Goal: Information Seeking & Learning: Learn about a topic

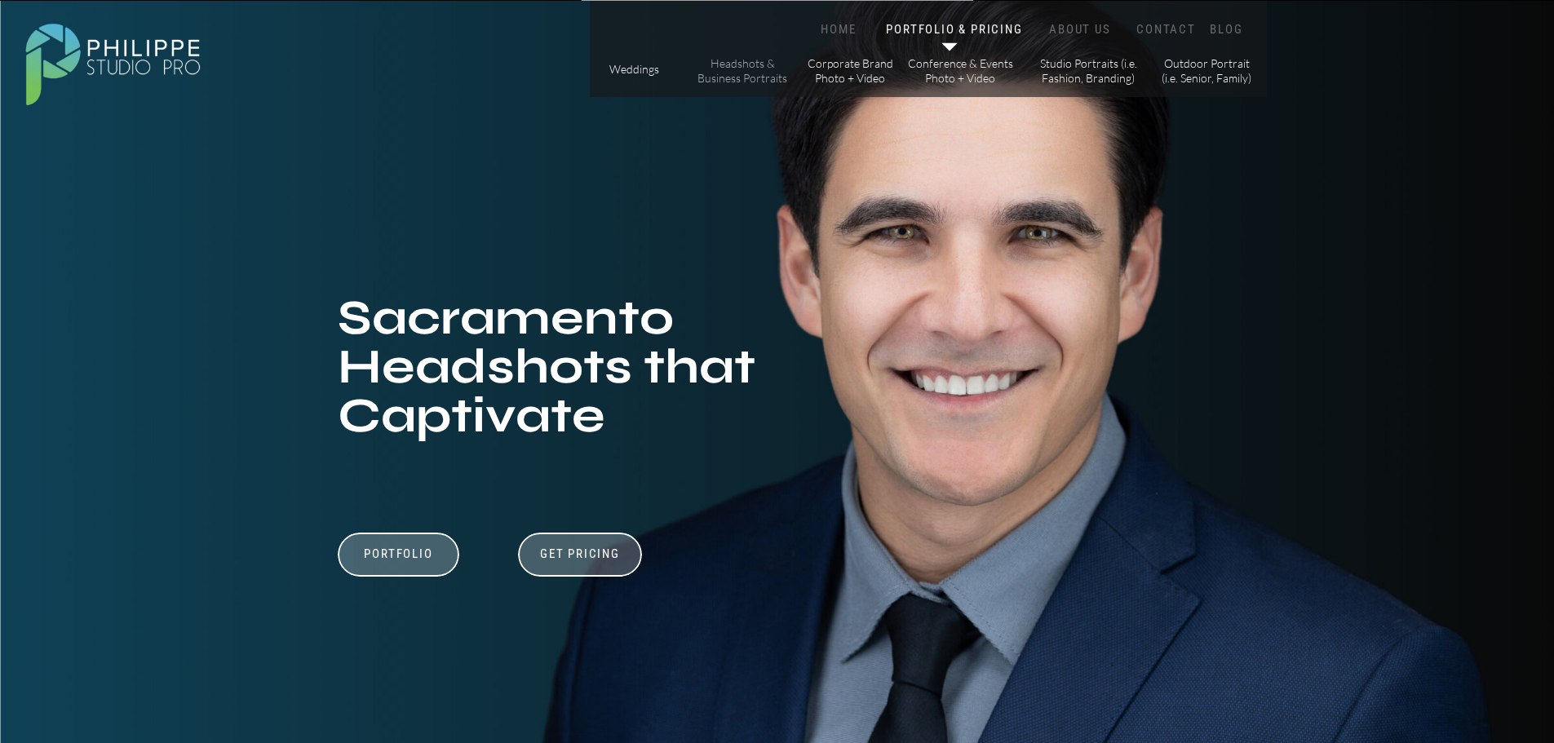
click at [762, 82] on p "Headshots & Business Portraits" at bounding box center [743, 70] width 92 height 29
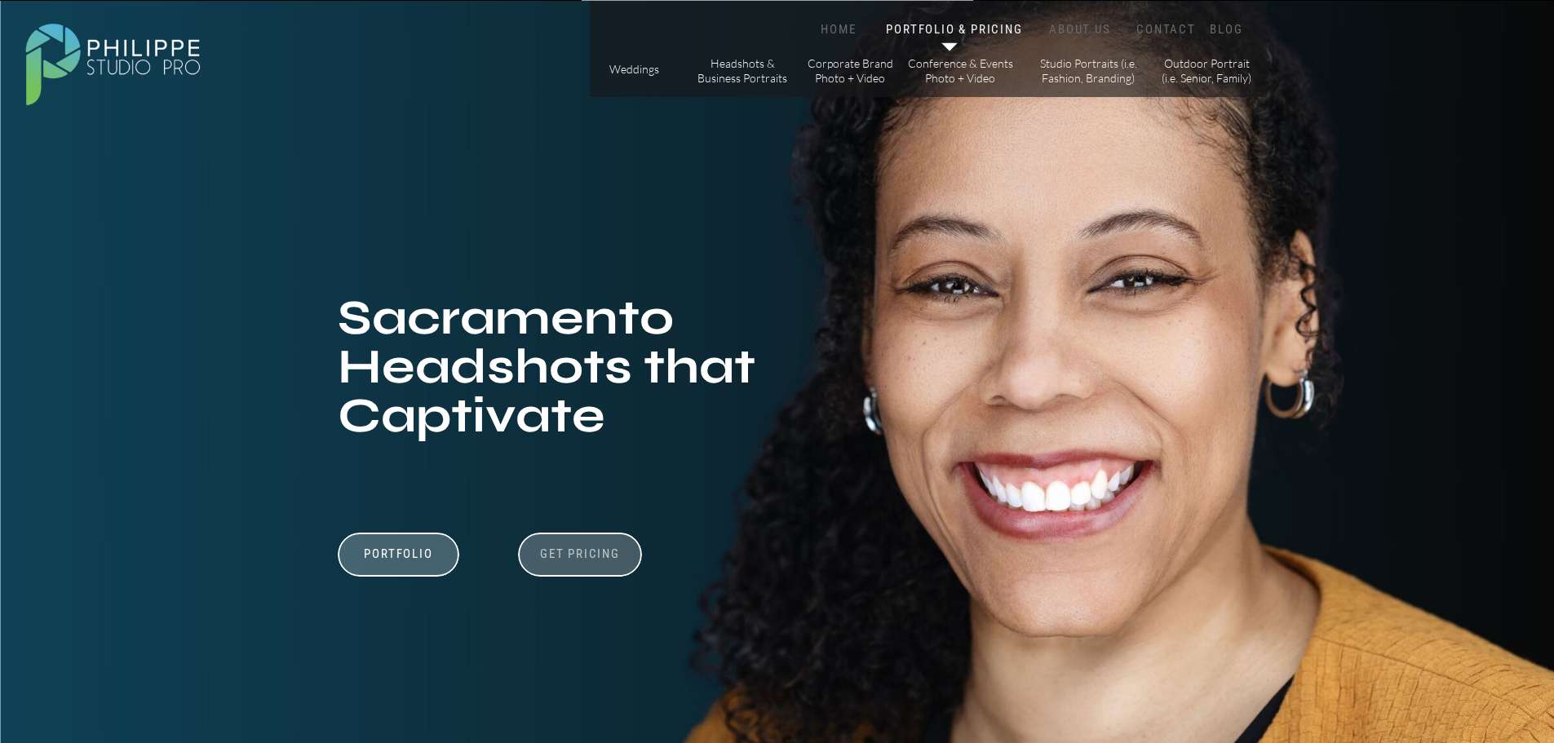
click at [570, 559] on h3 "Get Pricing" at bounding box center [580, 557] width 91 height 20
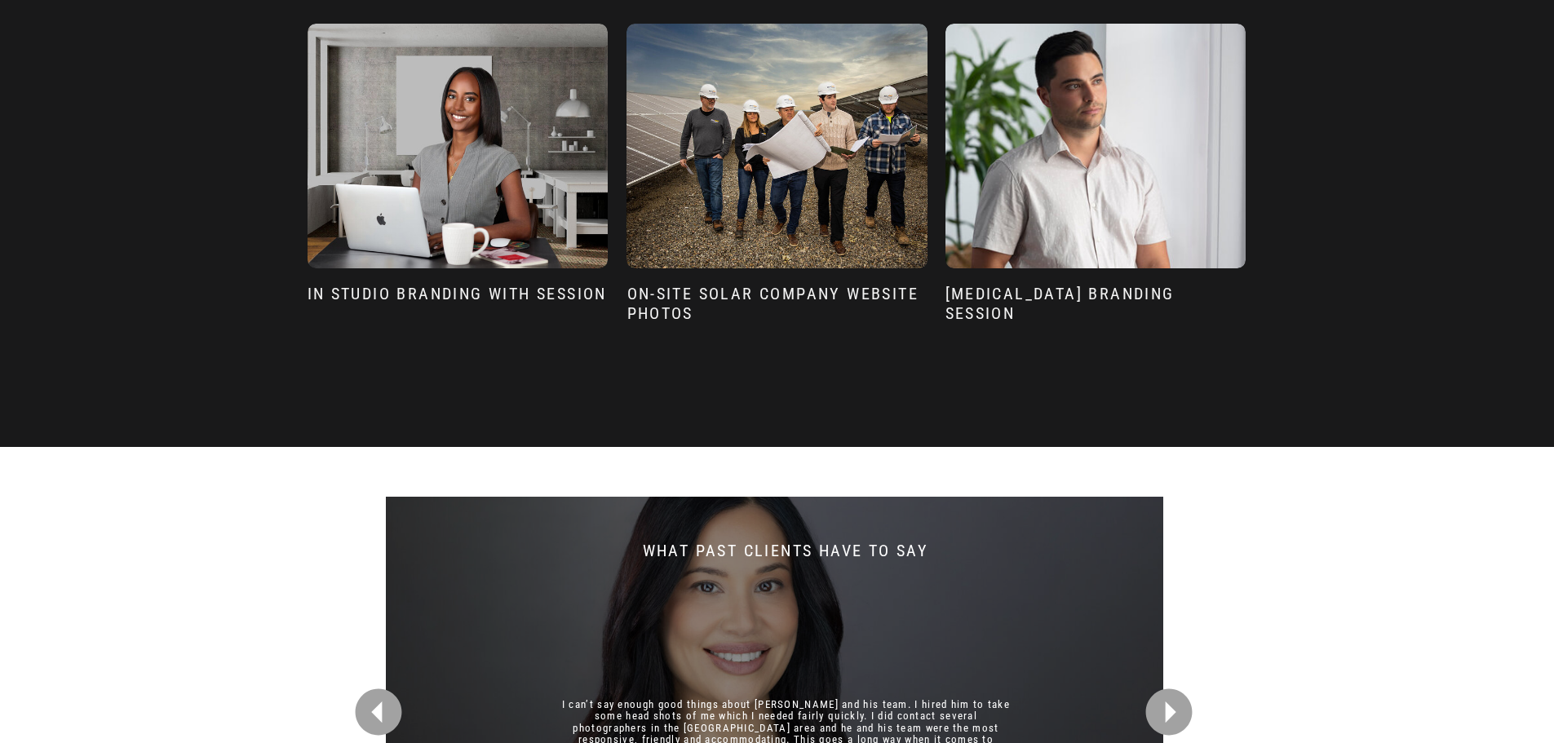
scroll to position [3922, 0]
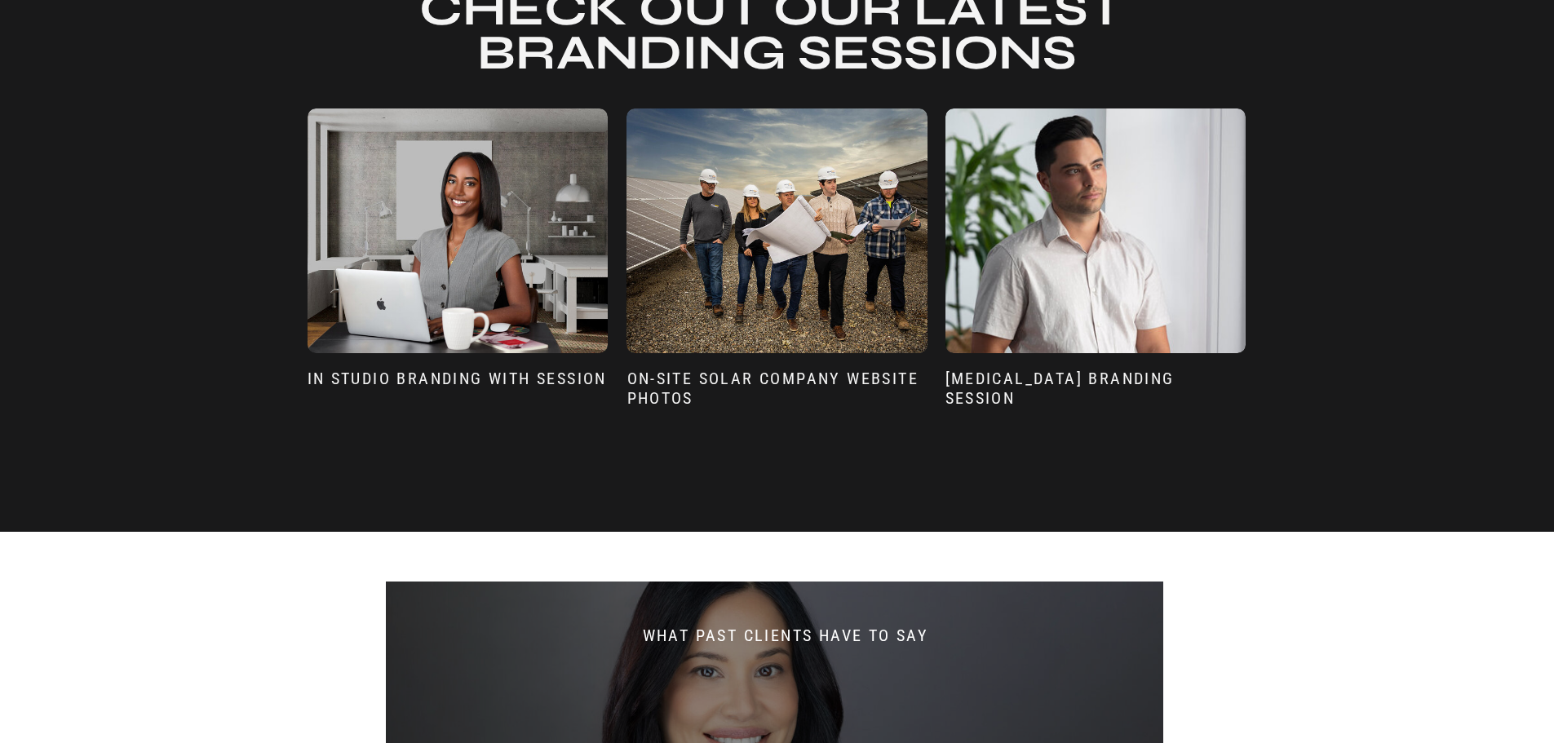
click at [409, 218] on div at bounding box center [458, 230] width 300 height 245
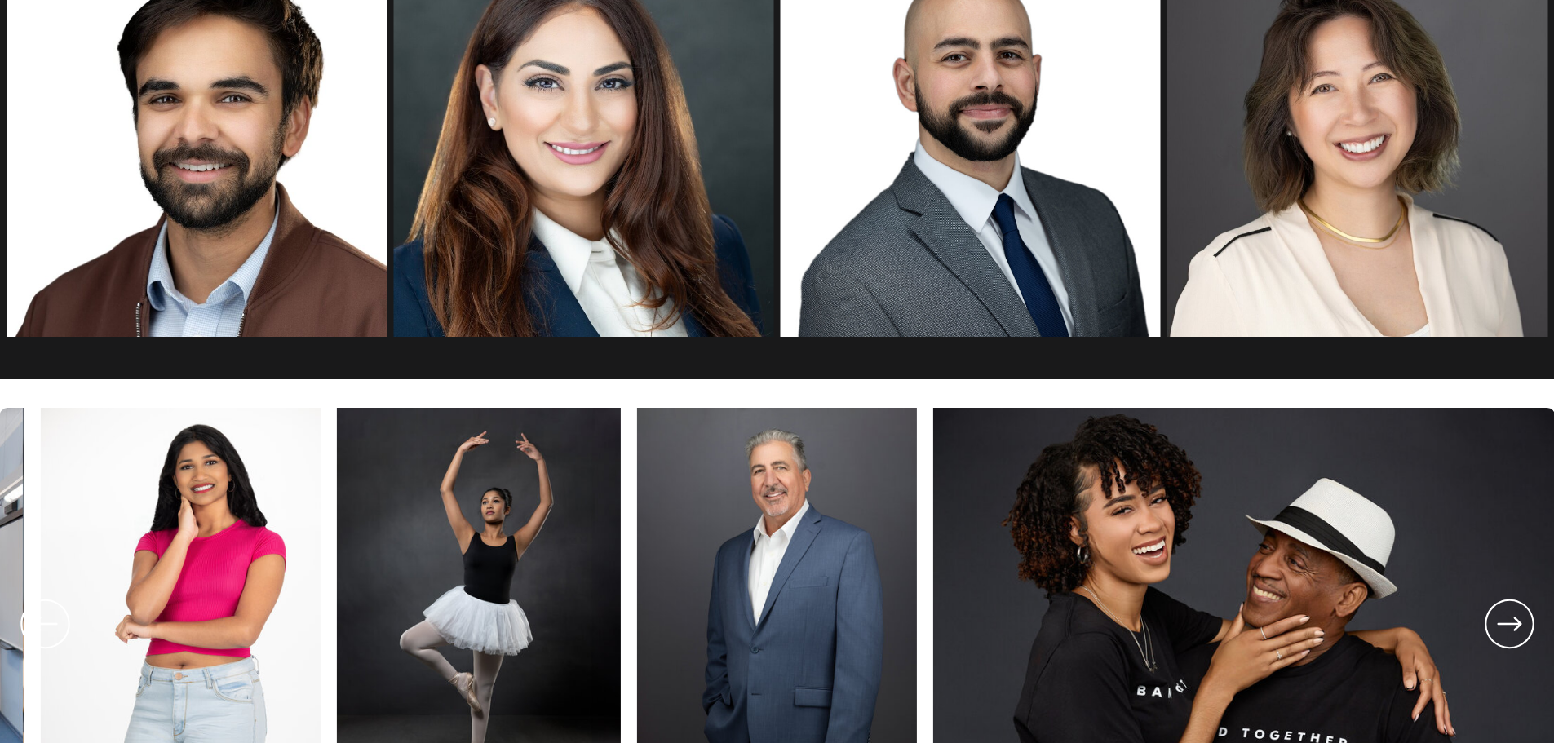
scroll to position [3106, 0]
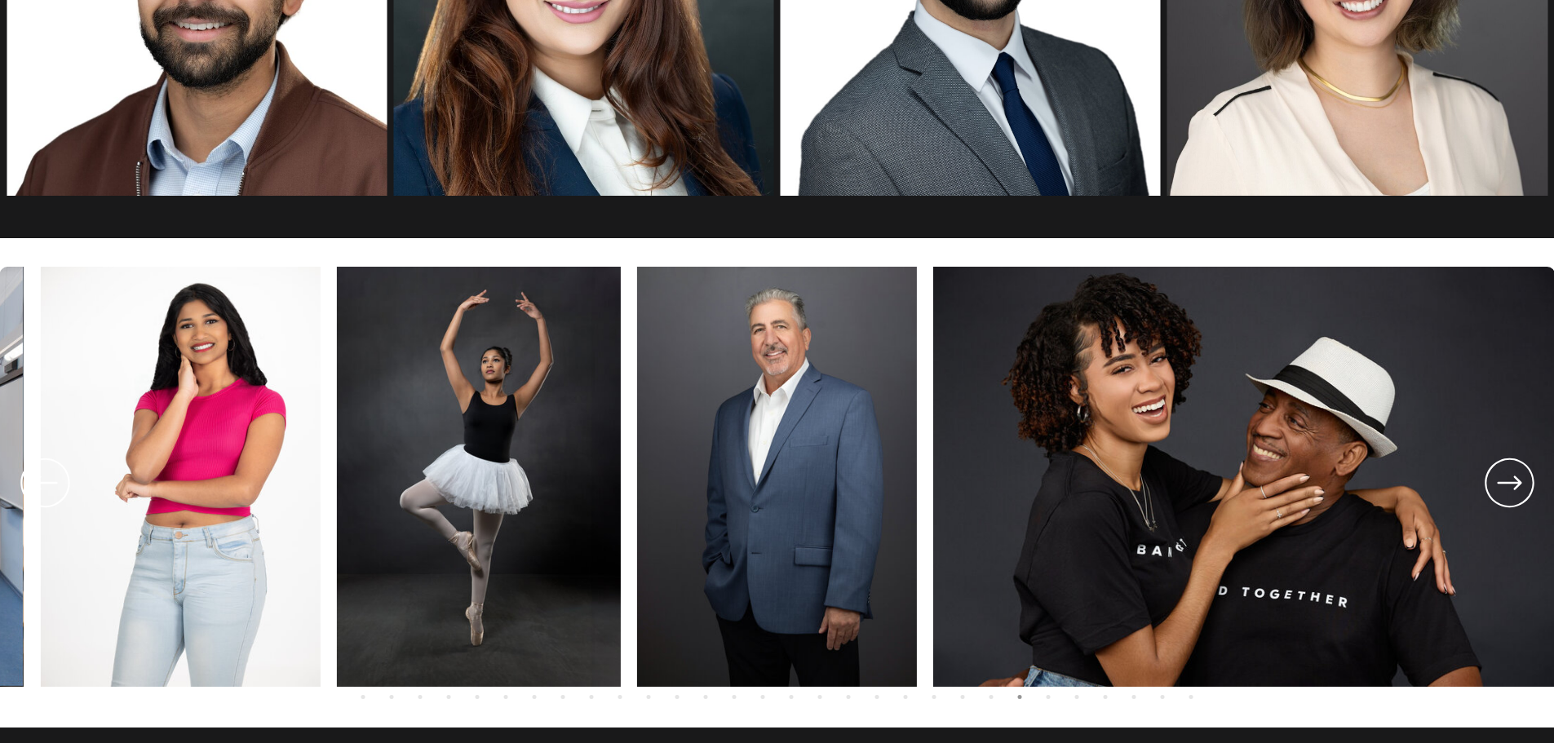
click at [1500, 492] on icon at bounding box center [1509, 483] width 59 height 60
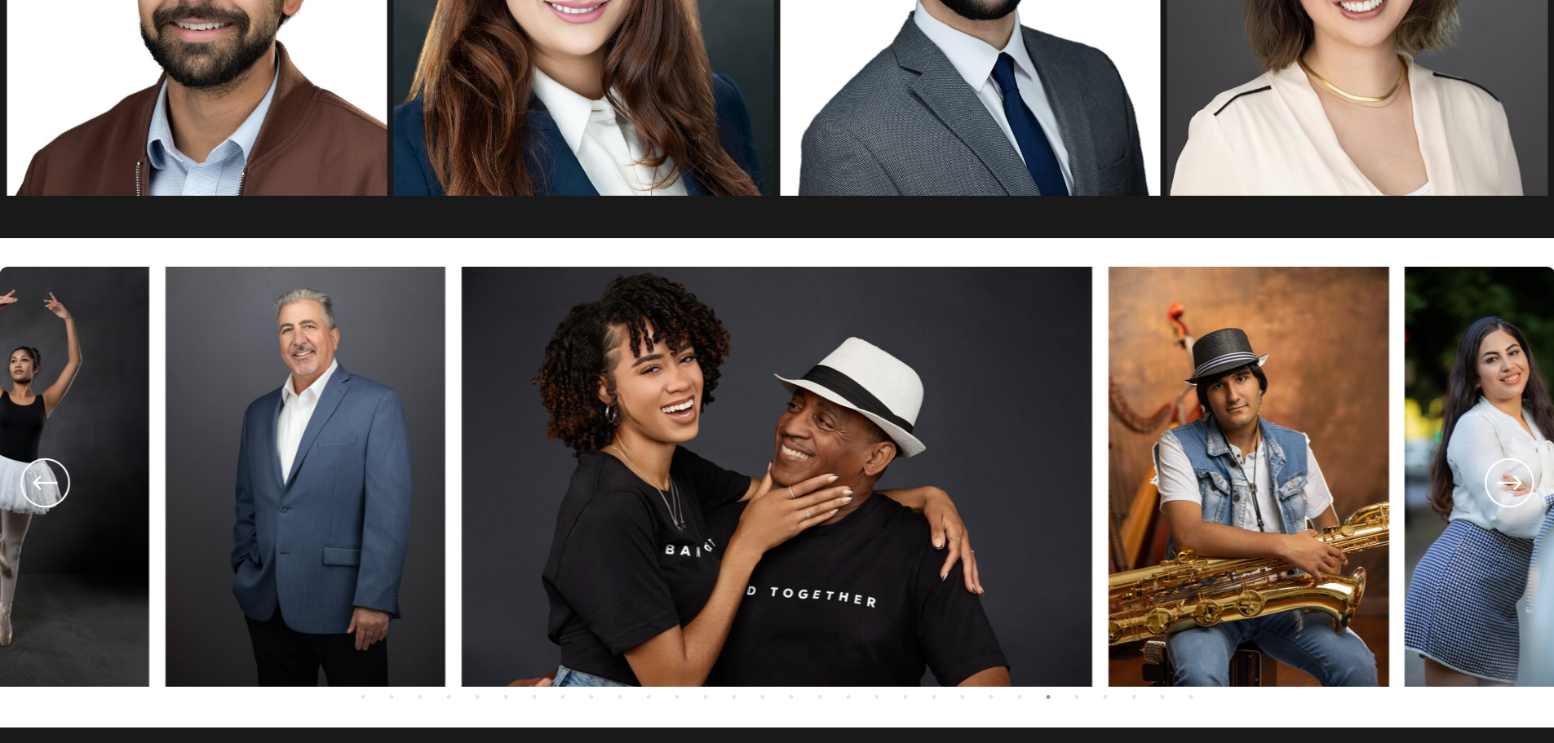
click at [1500, 492] on icon at bounding box center [1509, 483] width 59 height 60
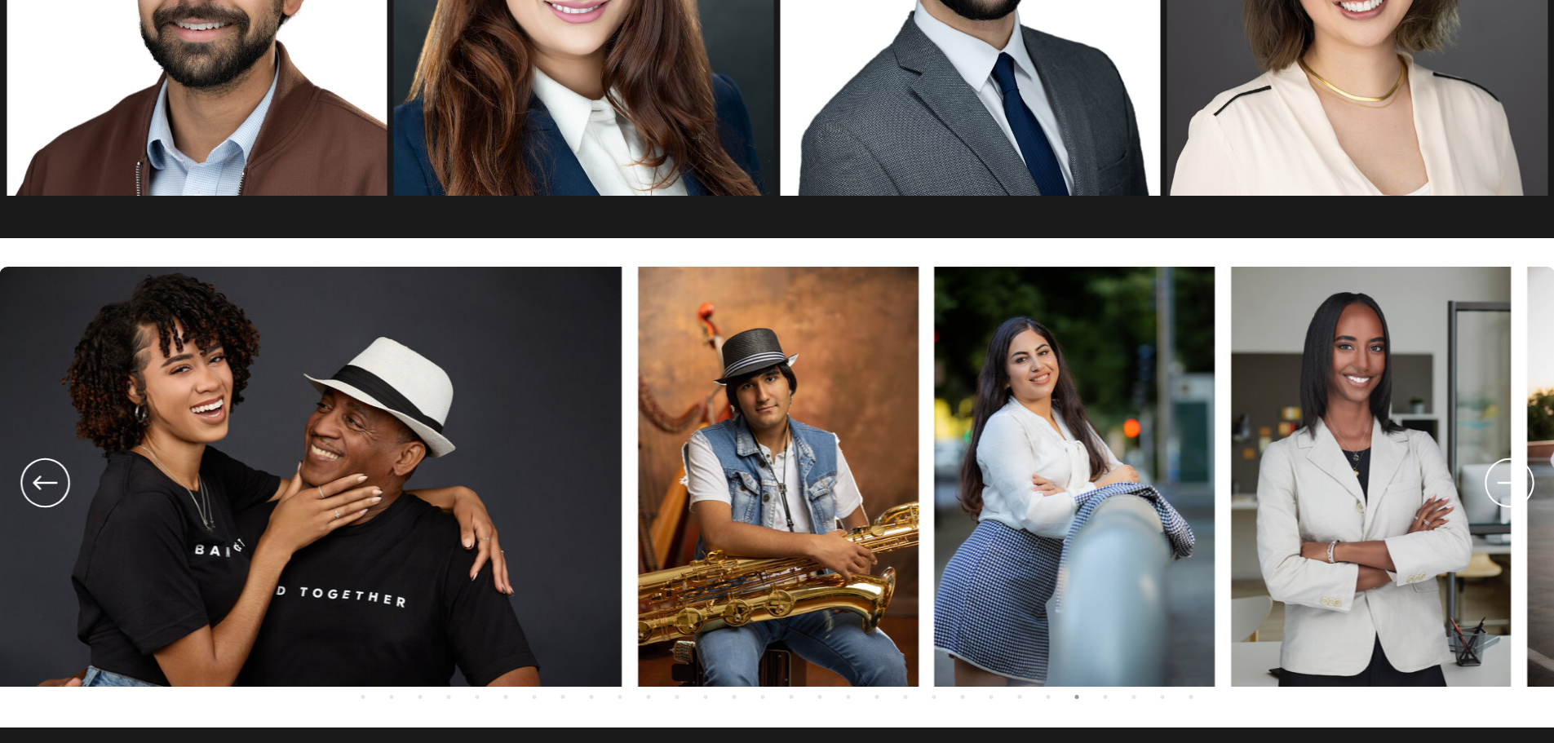
click at [1500, 492] on icon at bounding box center [1509, 483] width 59 height 60
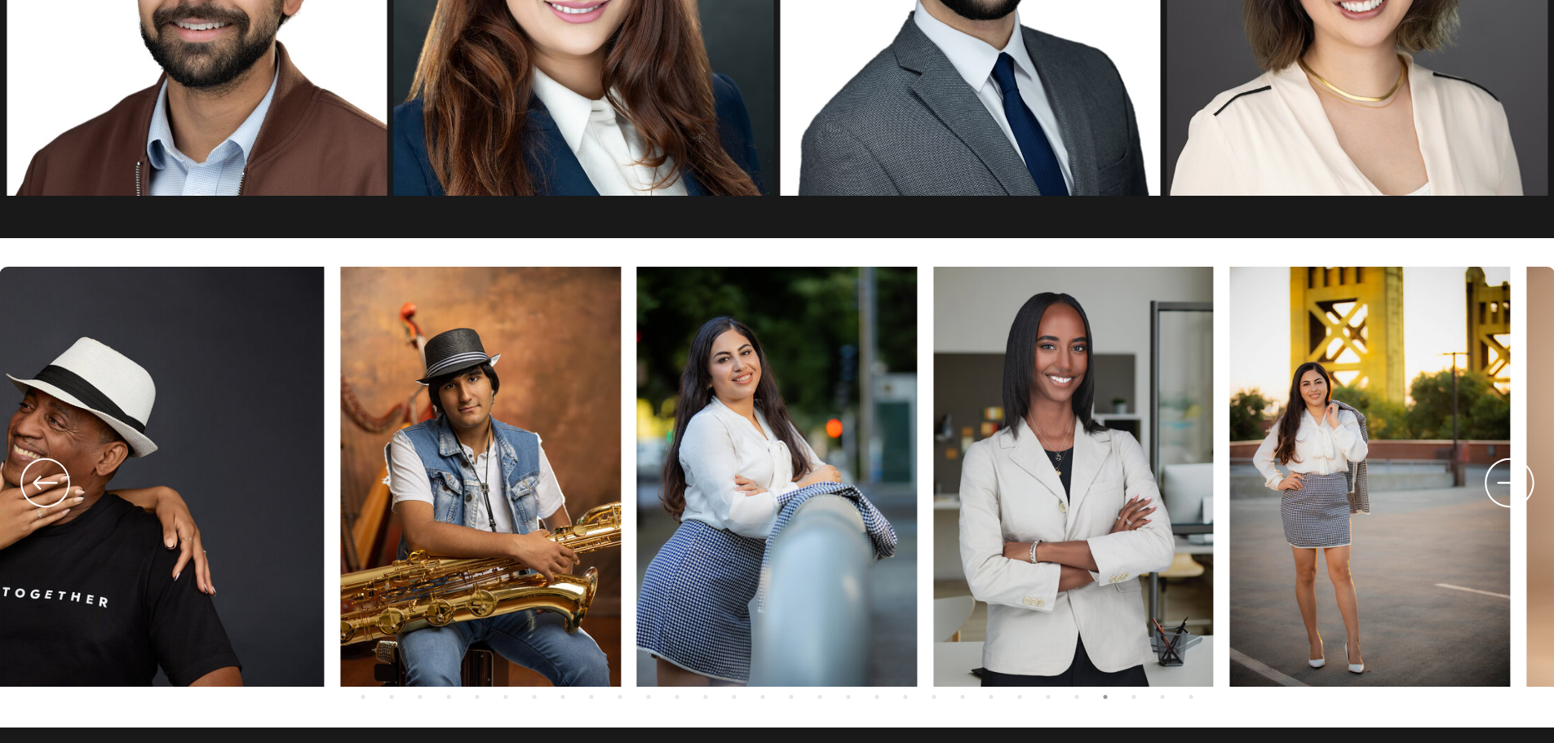
click at [1500, 492] on icon at bounding box center [1509, 483] width 59 height 60
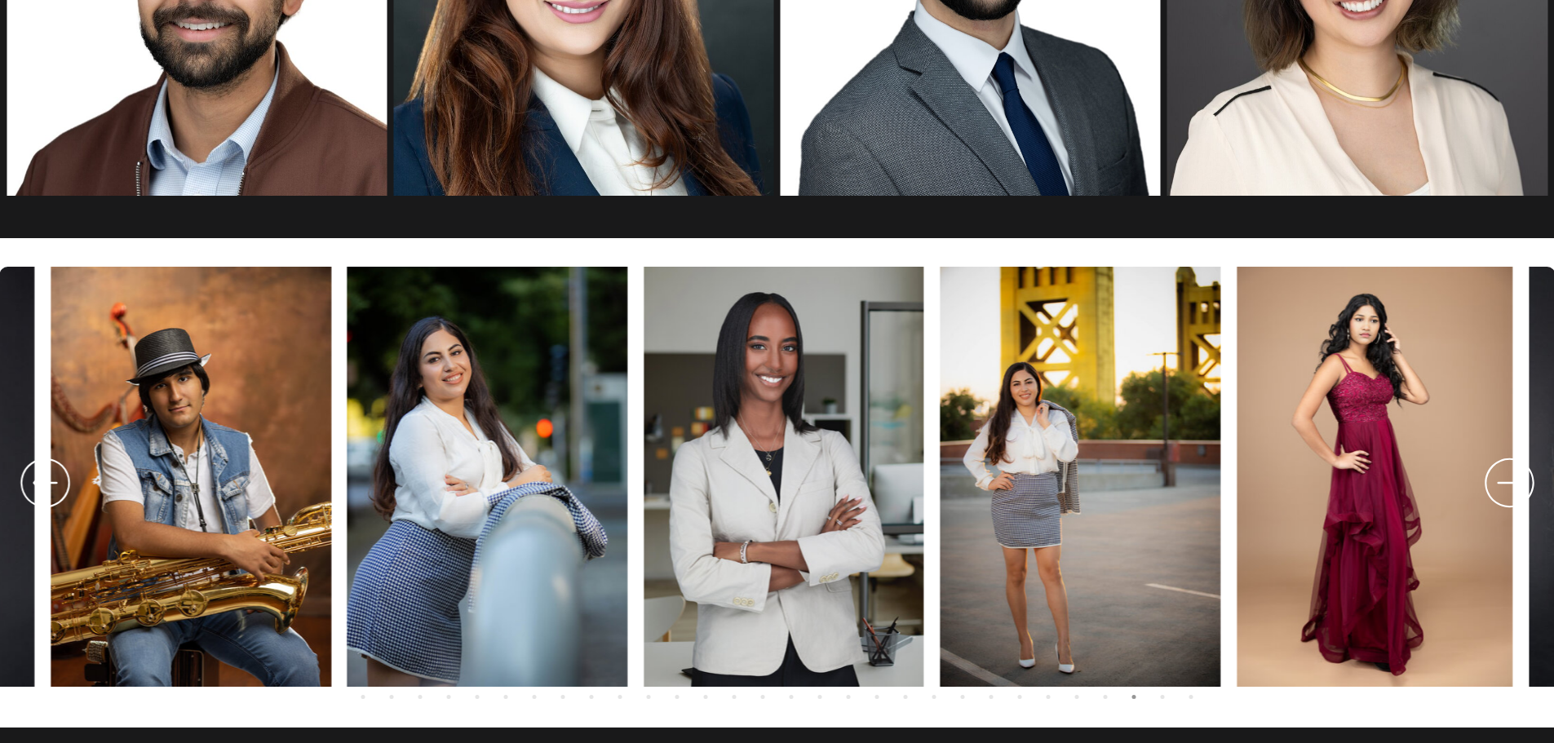
click at [1500, 492] on icon at bounding box center [1509, 483] width 59 height 60
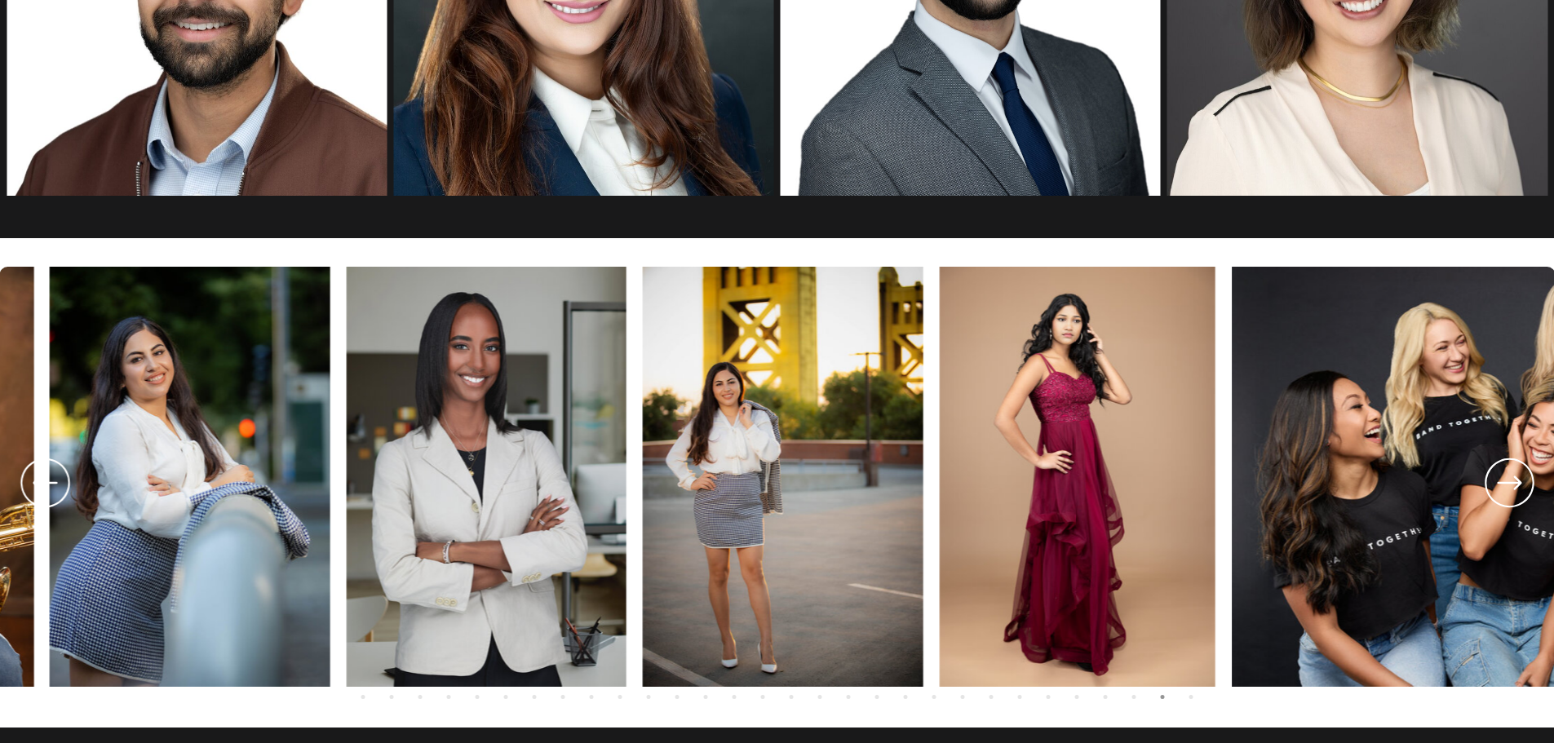
click at [1500, 492] on icon at bounding box center [1509, 483] width 59 height 60
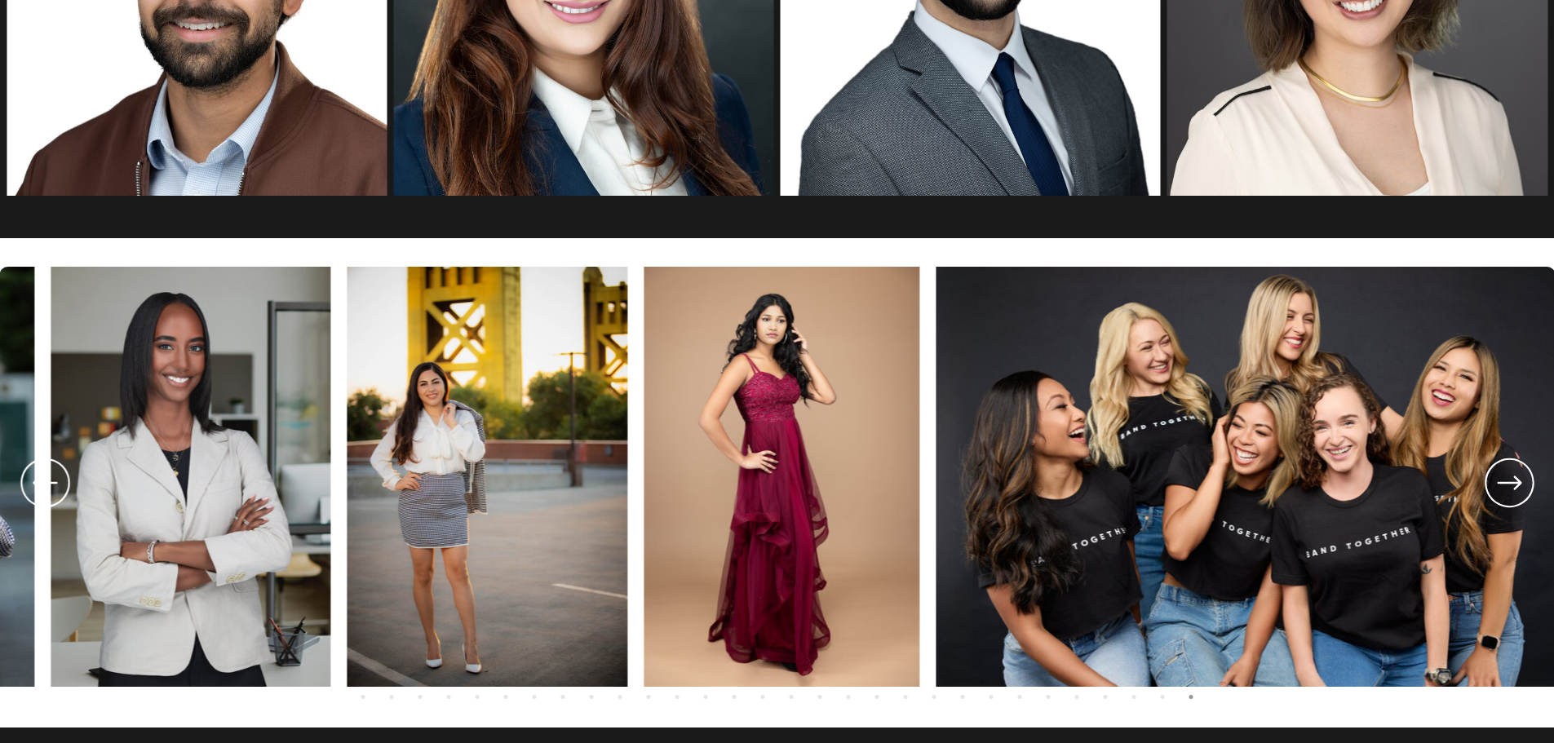
click at [1500, 492] on icon at bounding box center [1509, 483] width 59 height 60
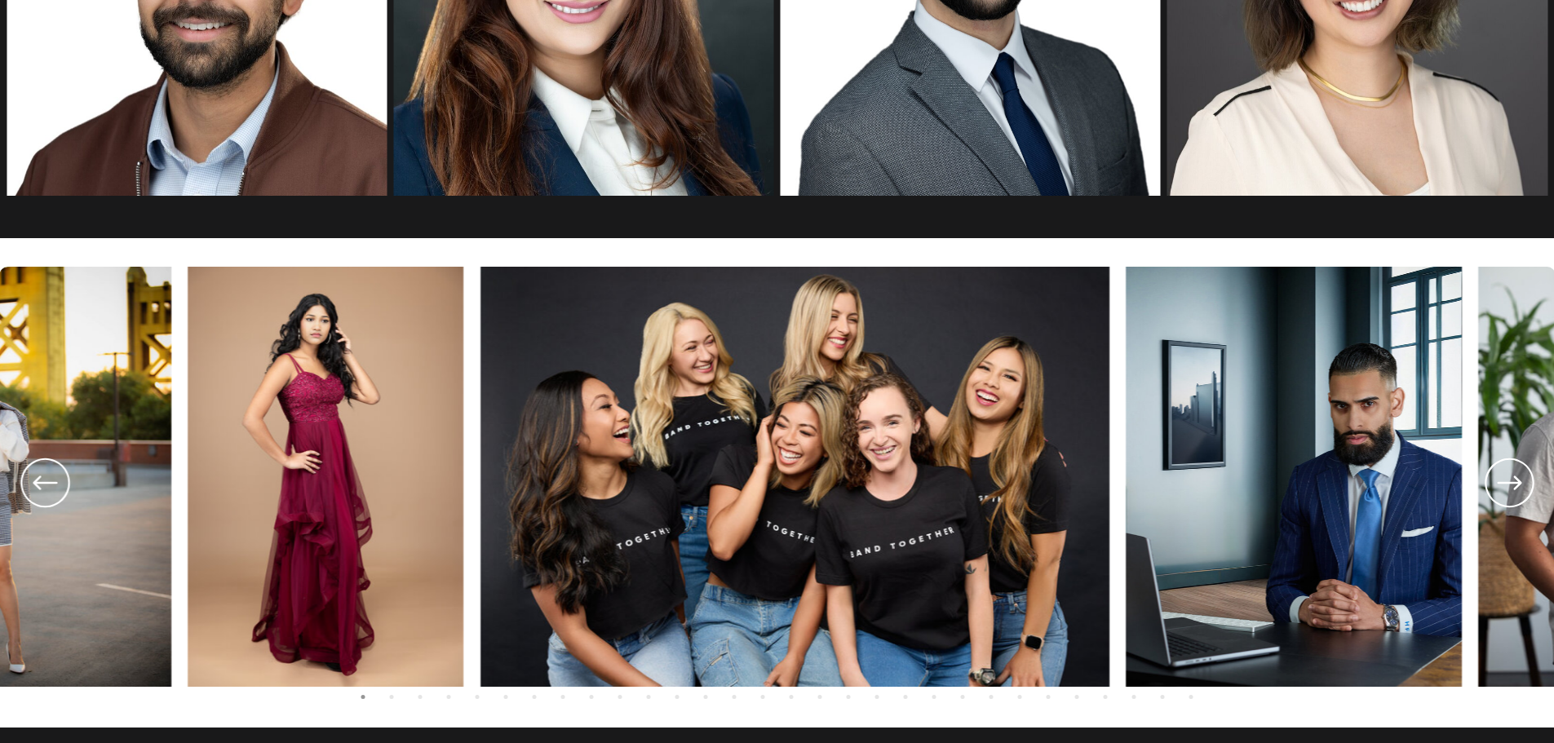
click at [1500, 493] on icon at bounding box center [1509, 483] width 59 height 60
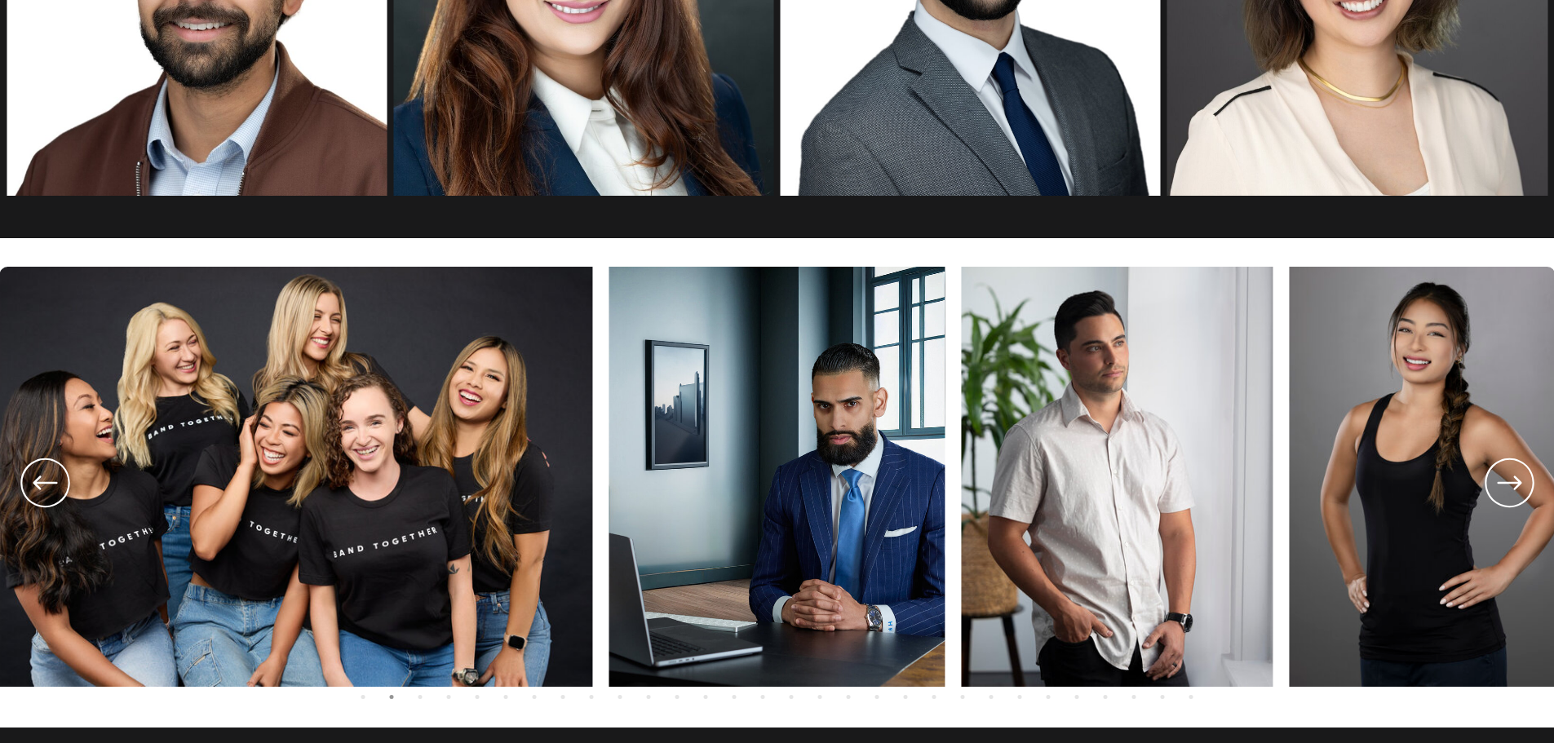
click at [1500, 493] on icon at bounding box center [1509, 483] width 59 height 60
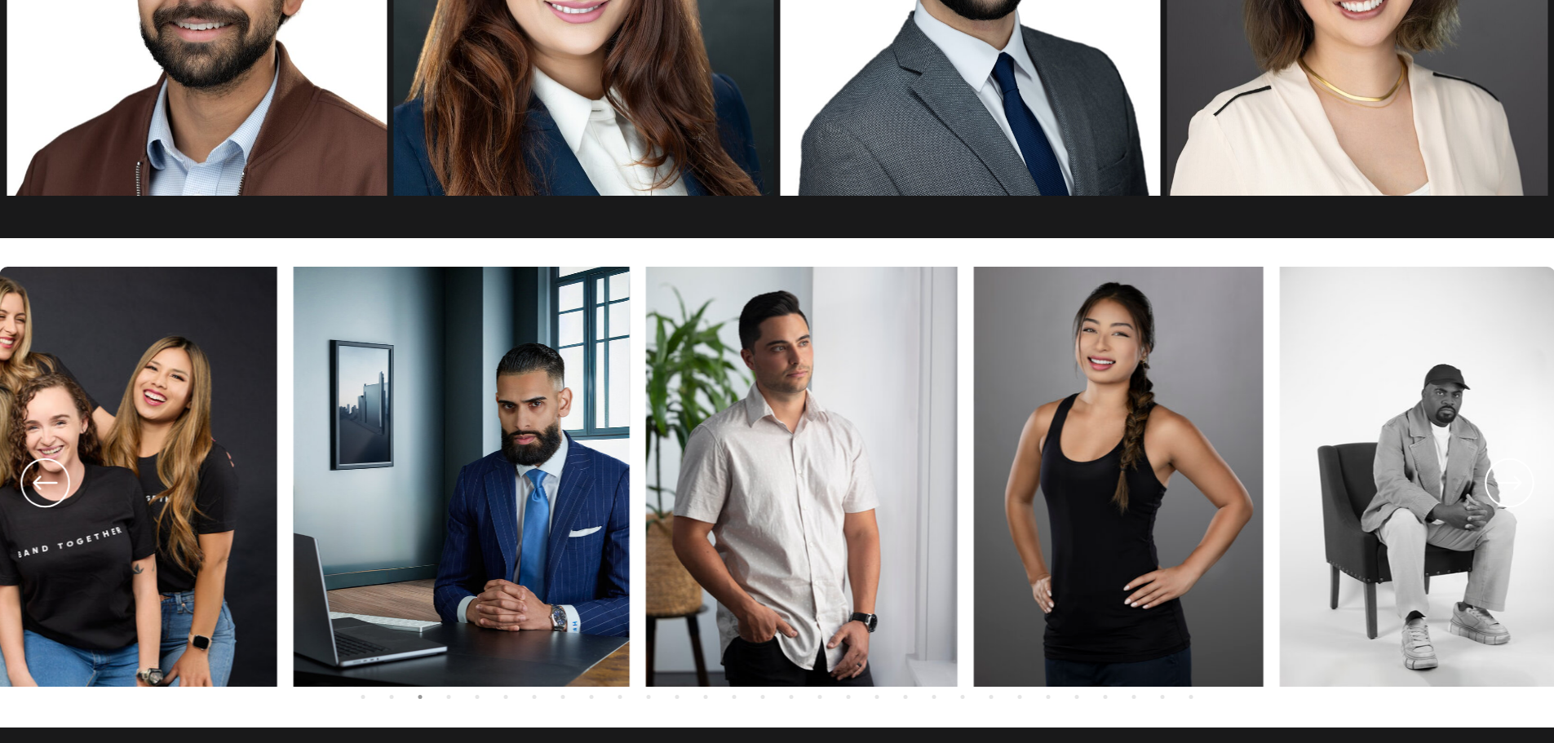
click at [1500, 493] on icon at bounding box center [1509, 483] width 59 height 60
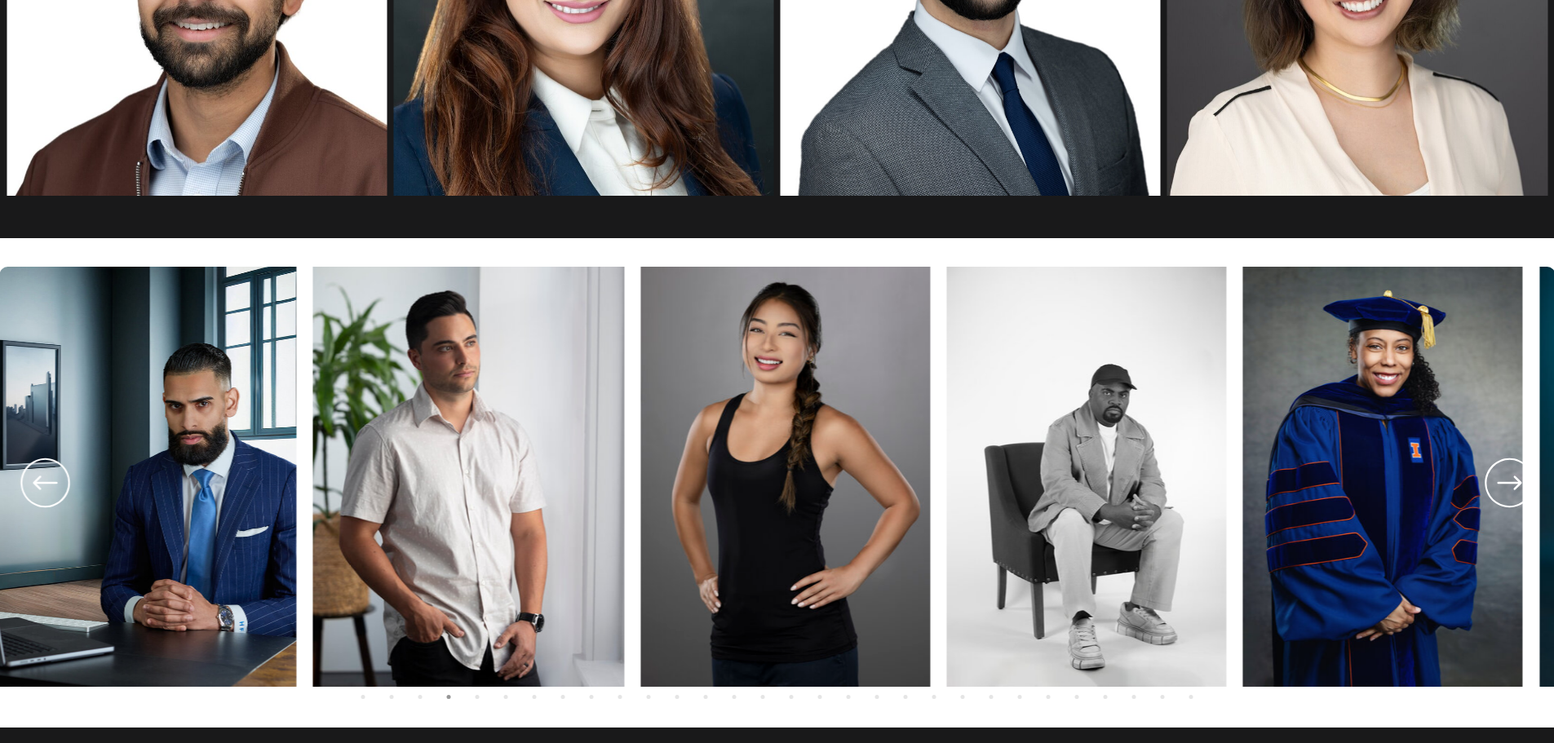
click at [1500, 493] on icon at bounding box center [1509, 483] width 59 height 60
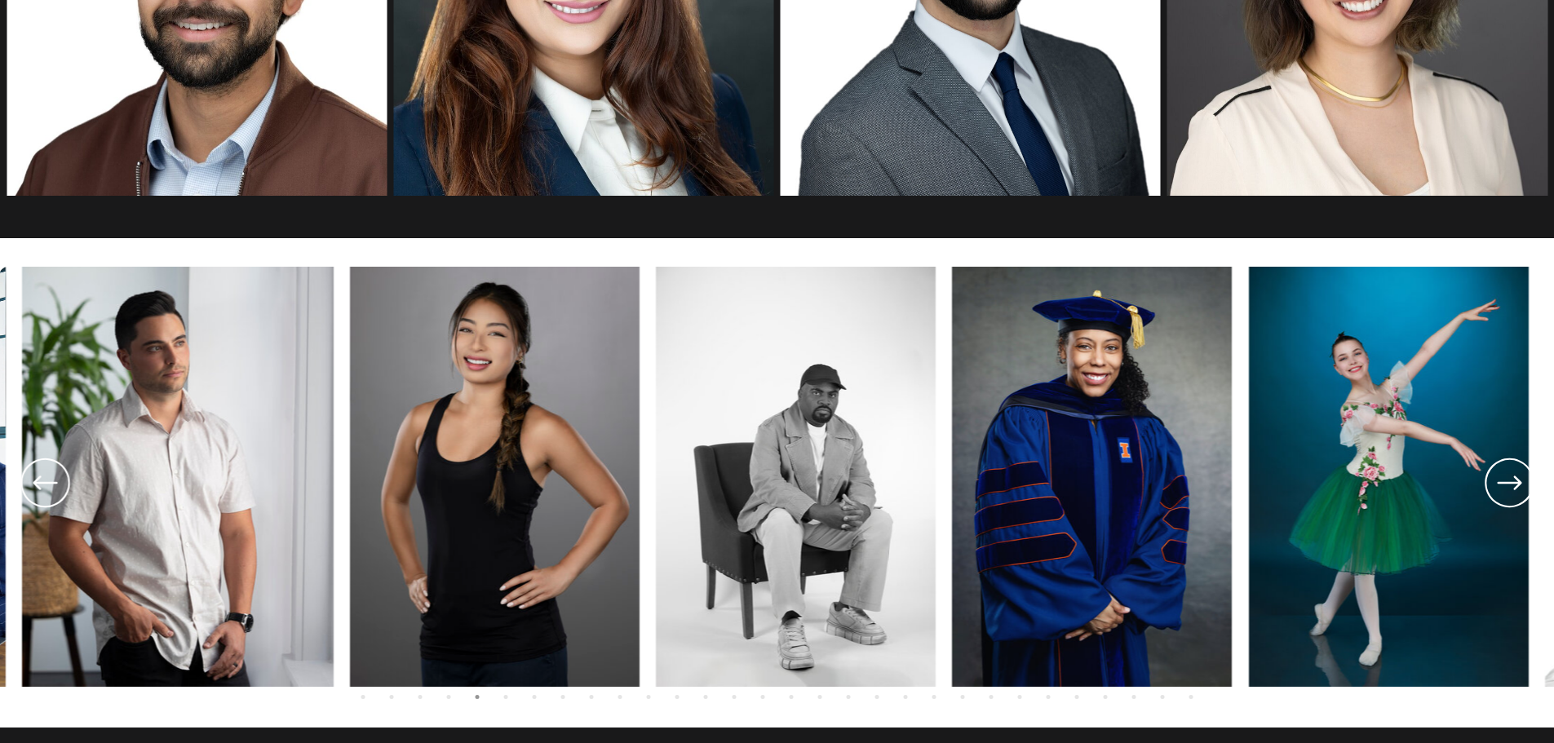
click at [1500, 493] on icon at bounding box center [1509, 483] width 59 height 60
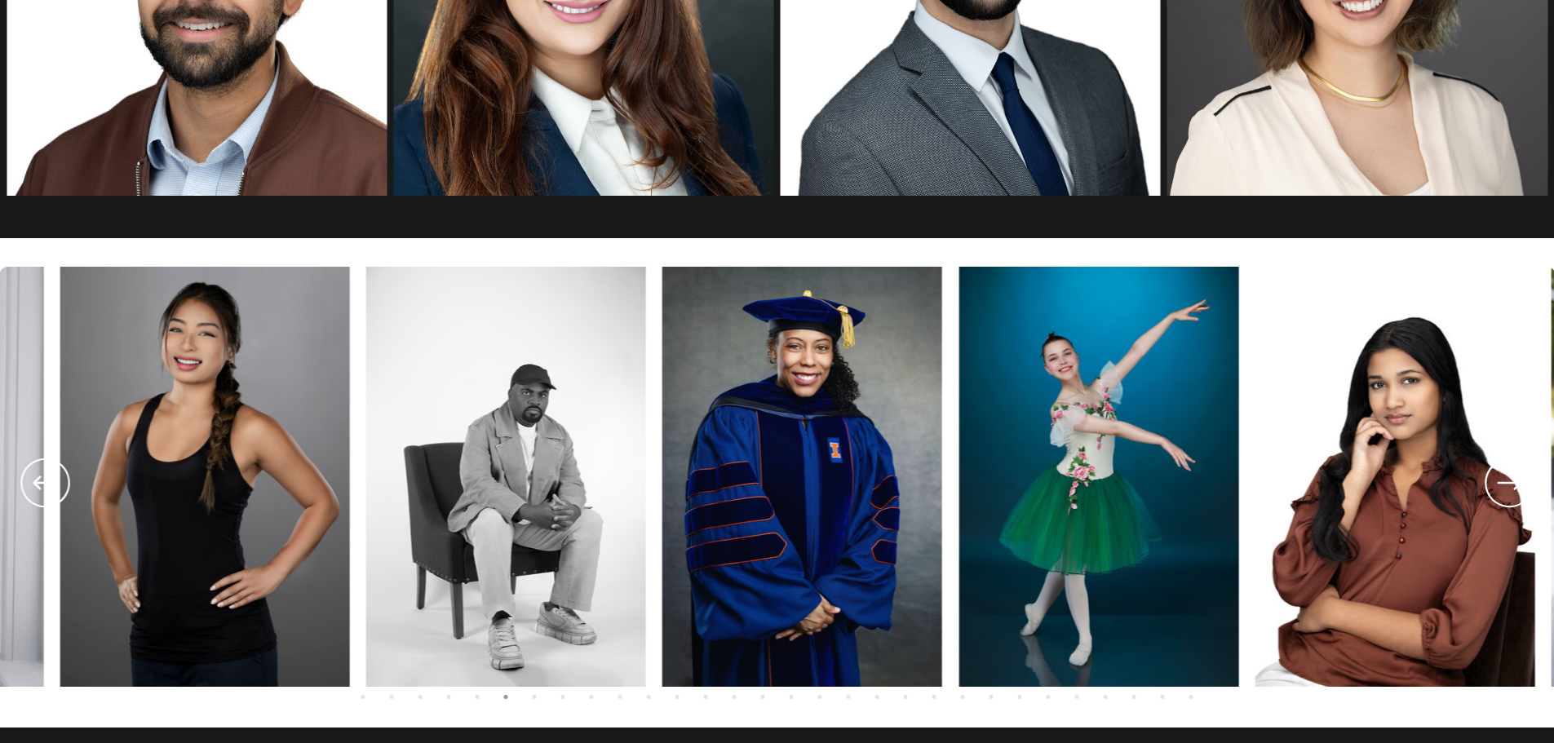
click at [1500, 493] on icon at bounding box center [1509, 483] width 59 height 60
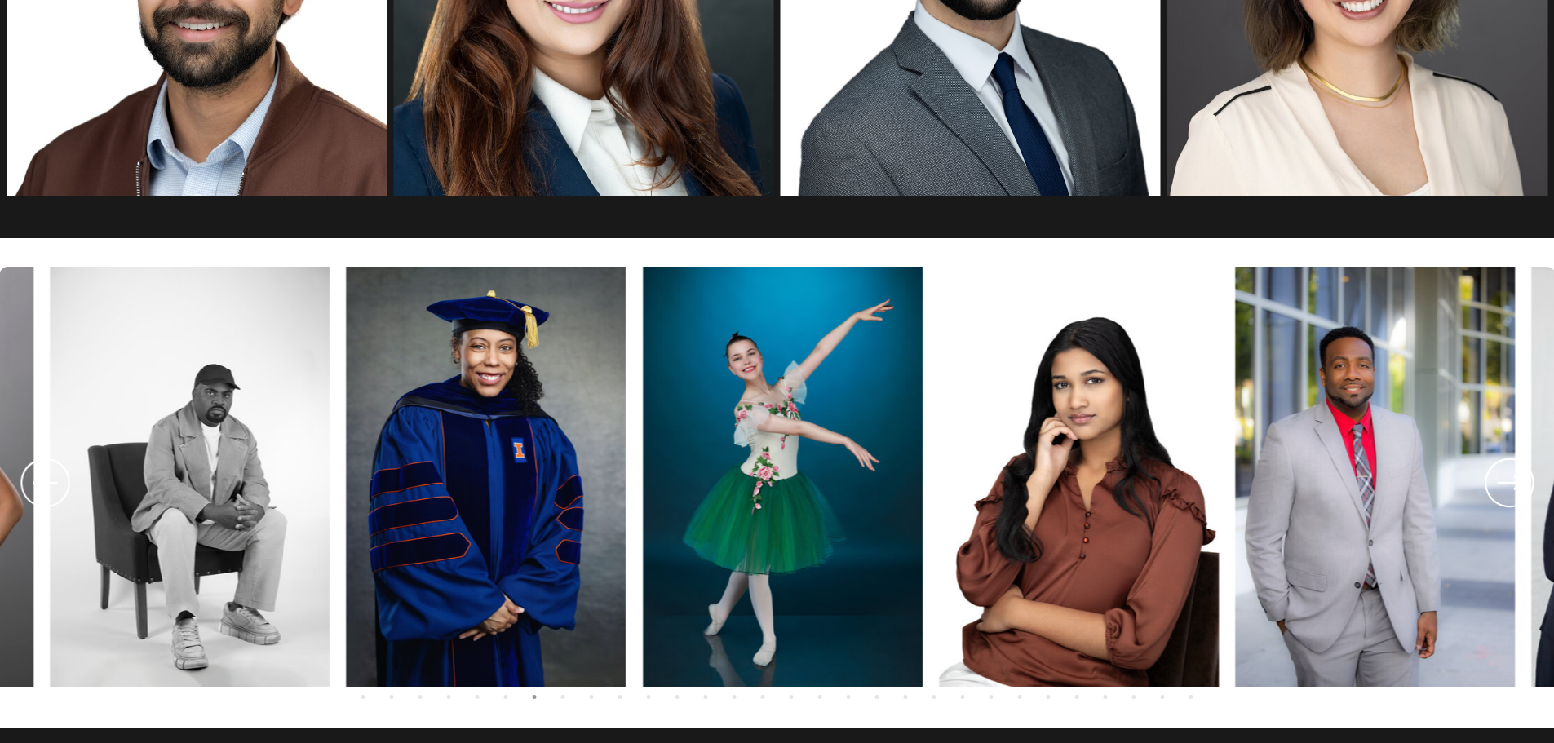
click at [1500, 493] on icon at bounding box center [1509, 483] width 59 height 60
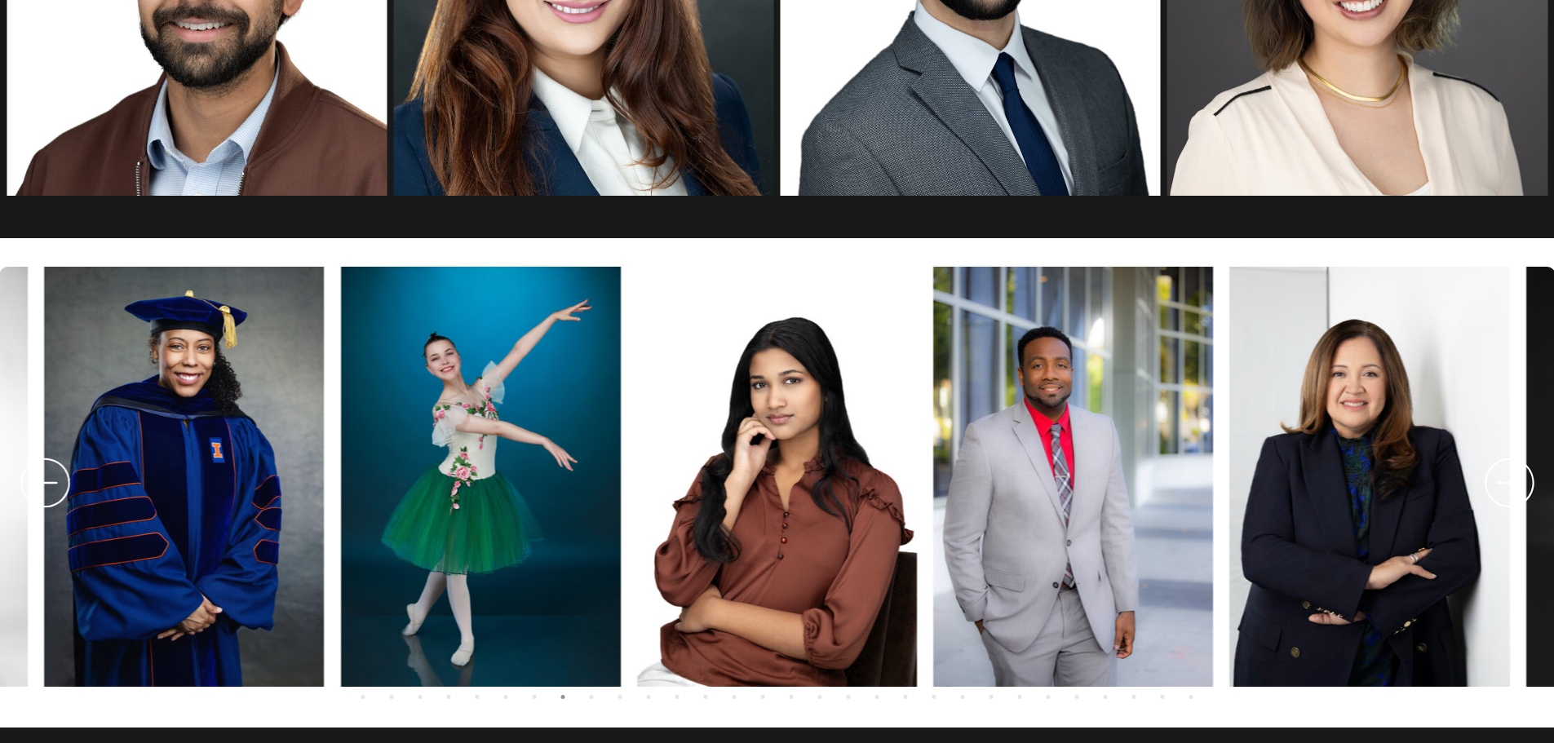
click at [1500, 493] on icon at bounding box center [1509, 483] width 59 height 60
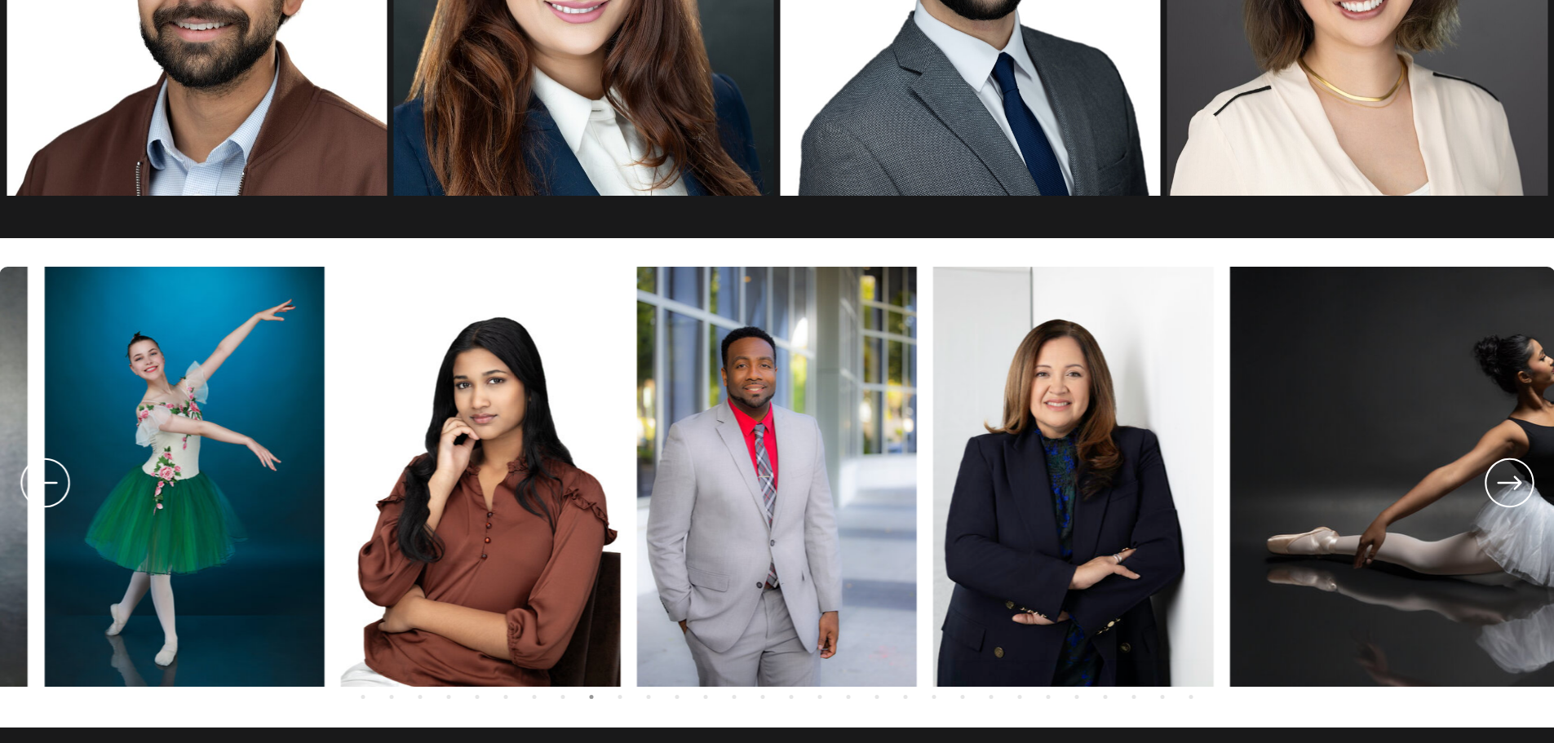
click at [1500, 493] on icon at bounding box center [1509, 483] width 59 height 60
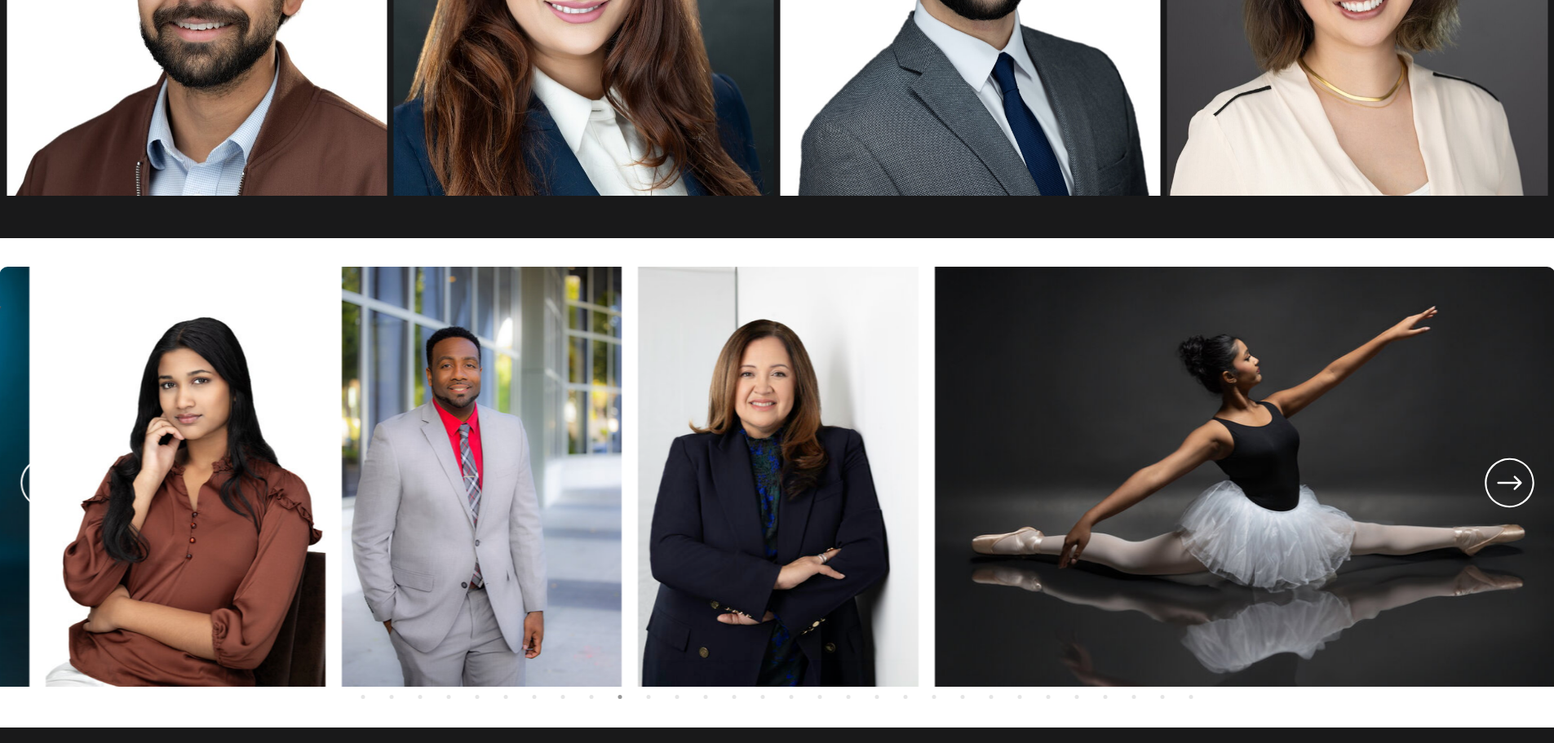
click at [1500, 493] on icon at bounding box center [1509, 483] width 59 height 60
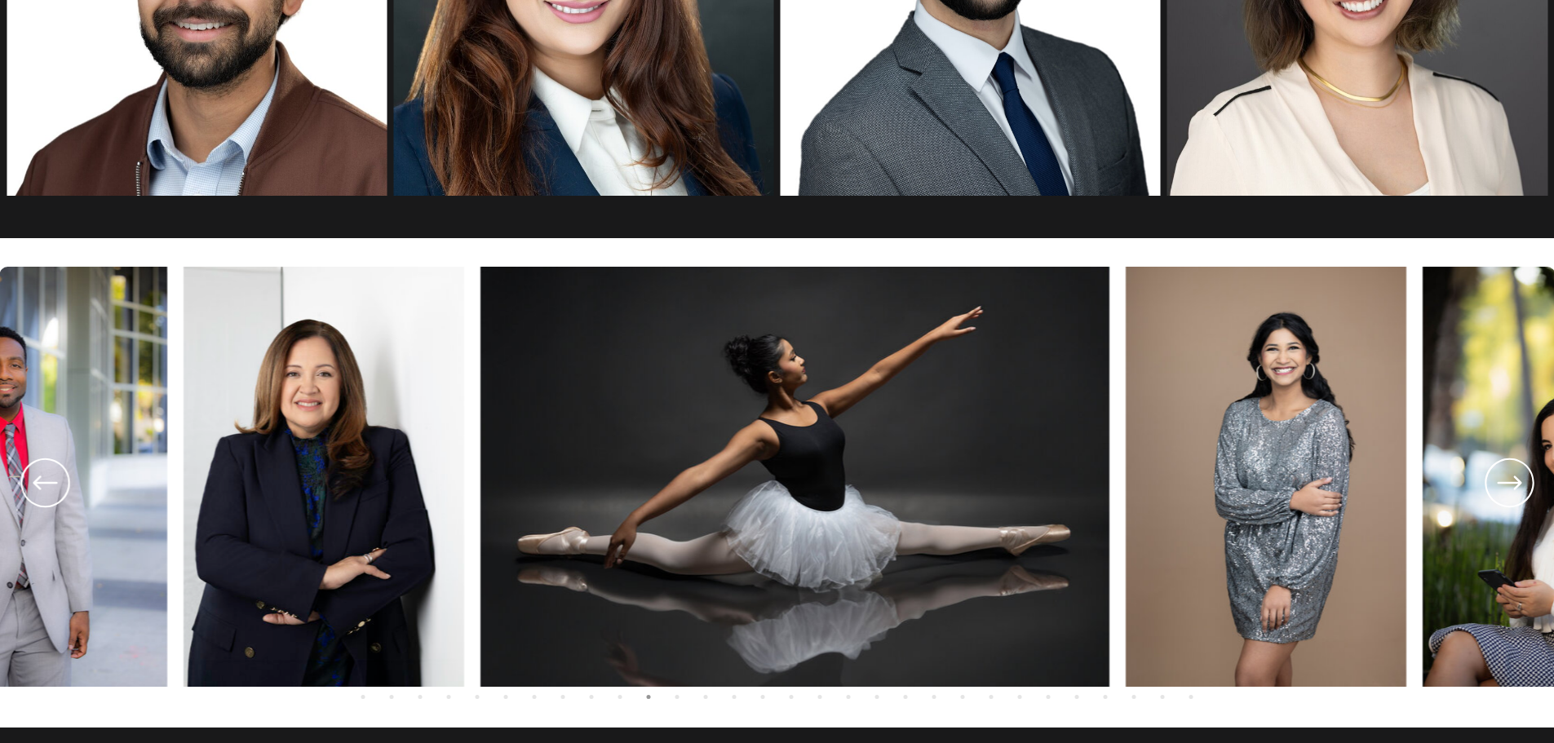
click at [1500, 493] on icon at bounding box center [1509, 483] width 59 height 60
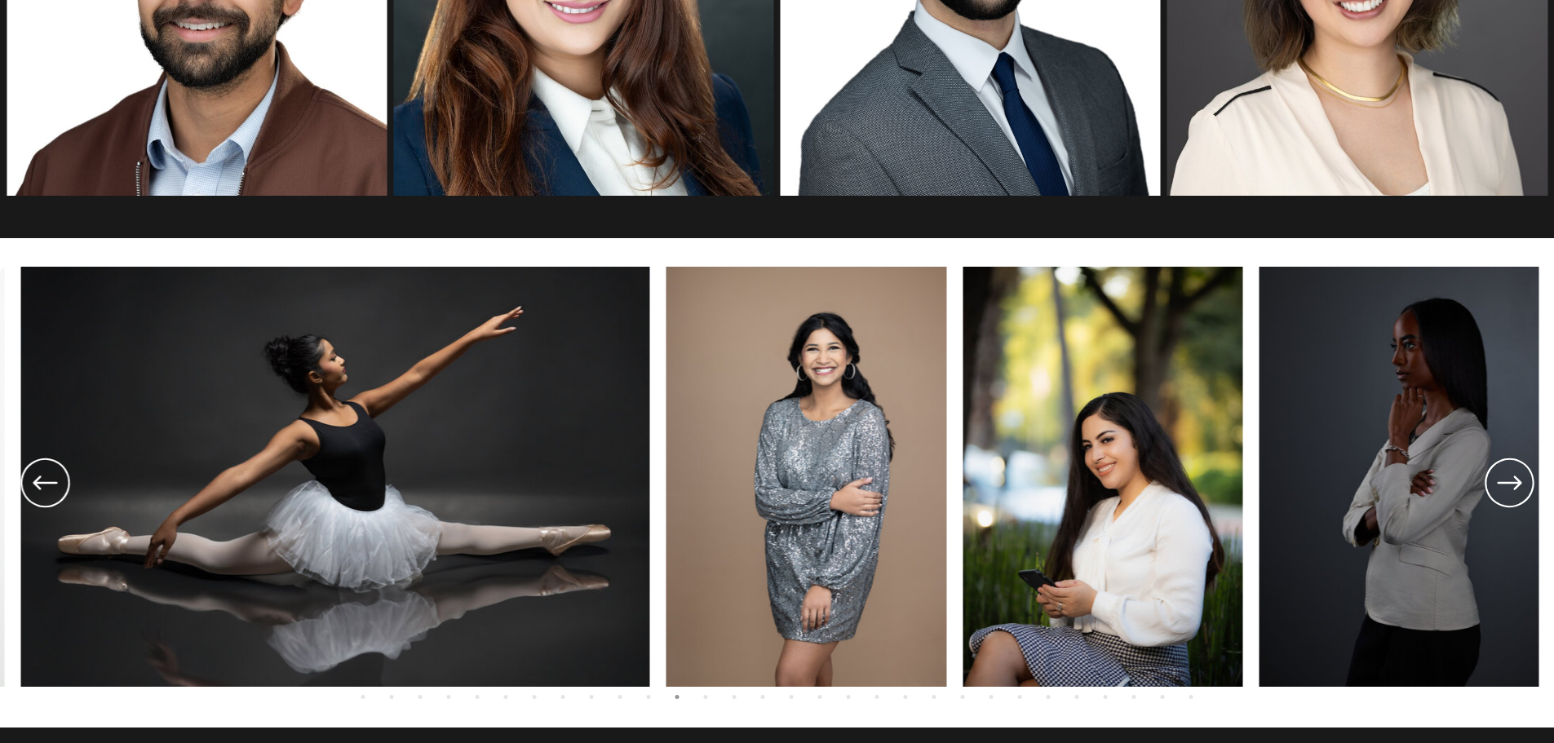
click at [1500, 493] on icon at bounding box center [1509, 483] width 59 height 60
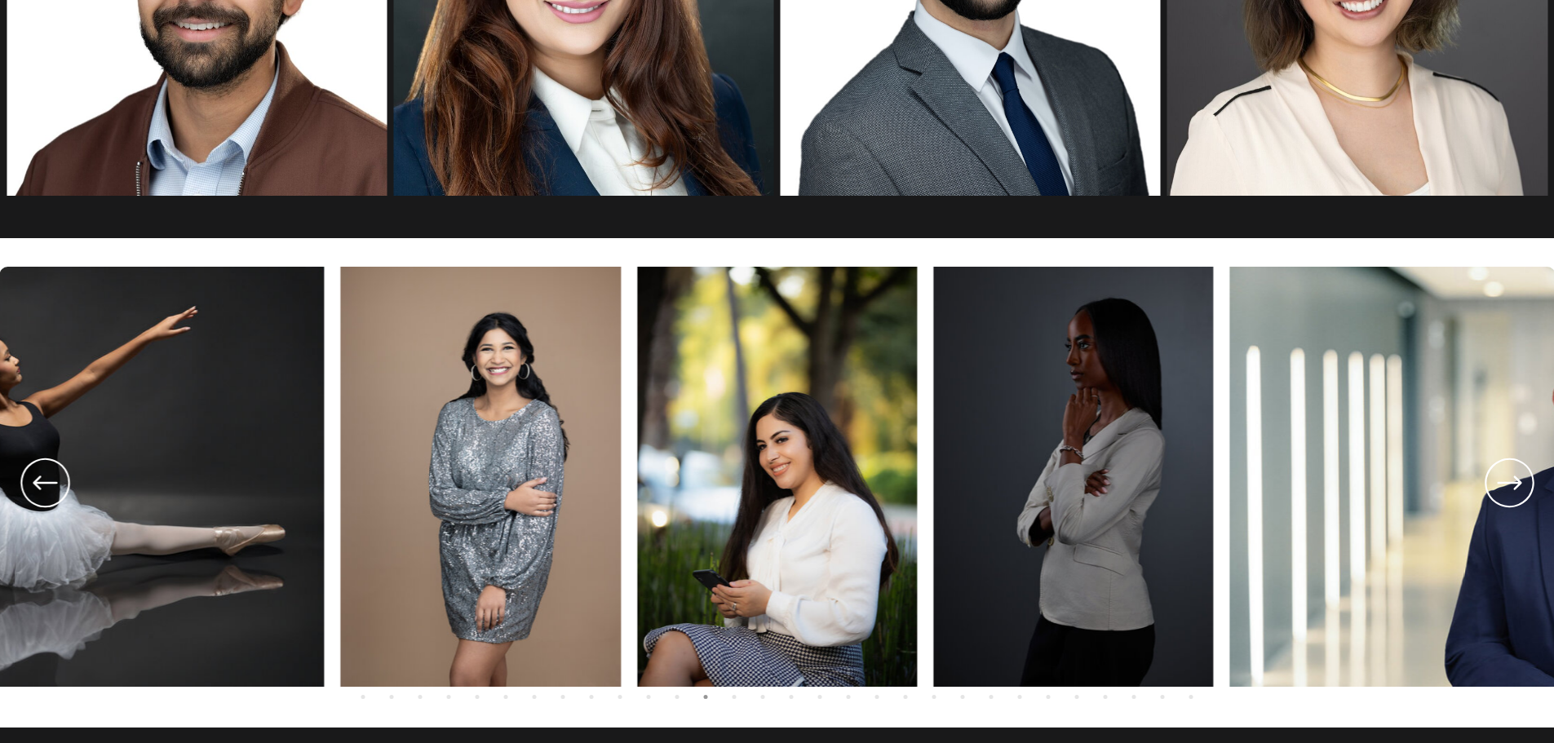
click at [1500, 493] on icon at bounding box center [1509, 483] width 59 height 60
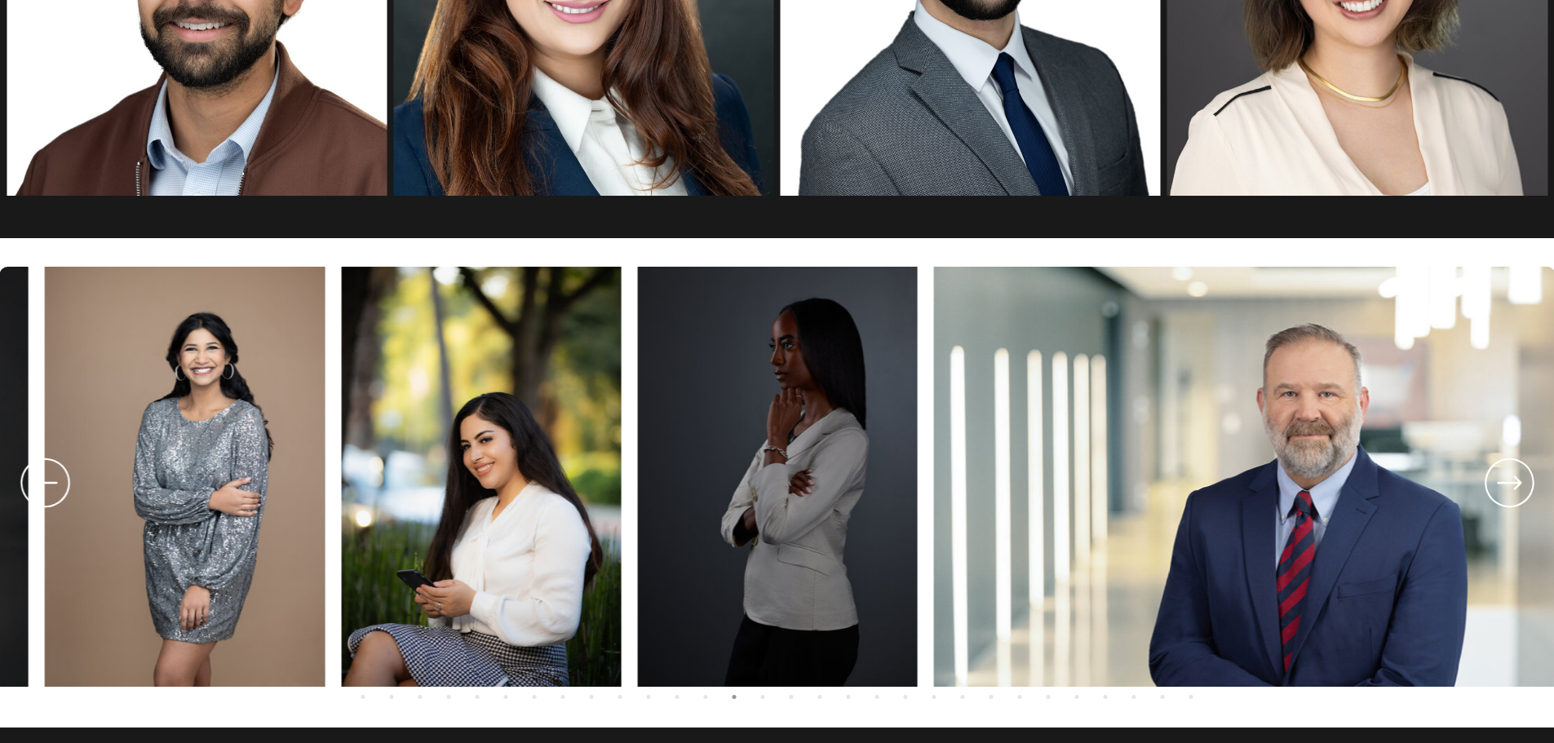
click at [1500, 493] on icon at bounding box center [1509, 483] width 59 height 60
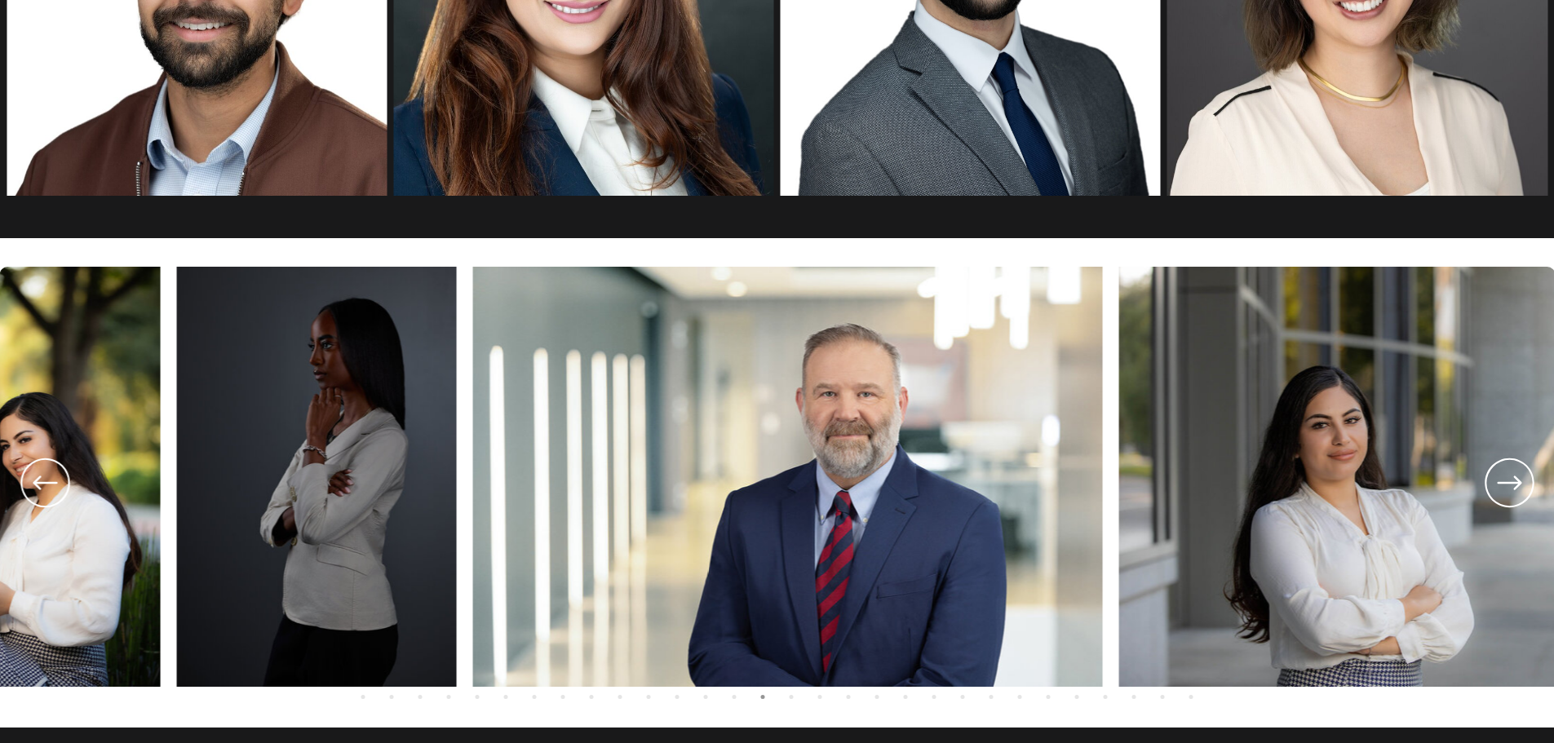
click at [1500, 493] on icon at bounding box center [1509, 483] width 59 height 60
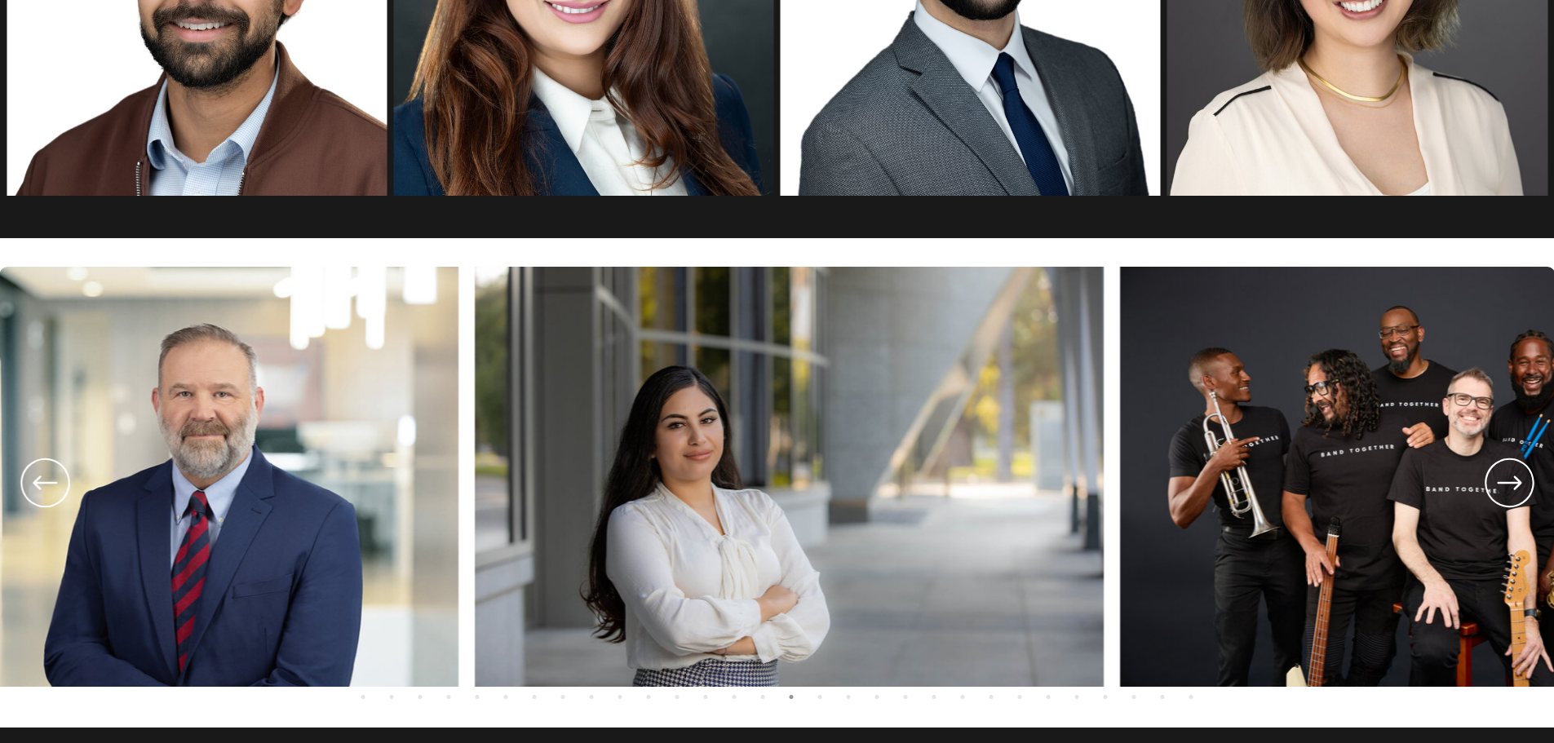
click at [1500, 493] on icon at bounding box center [1509, 483] width 59 height 60
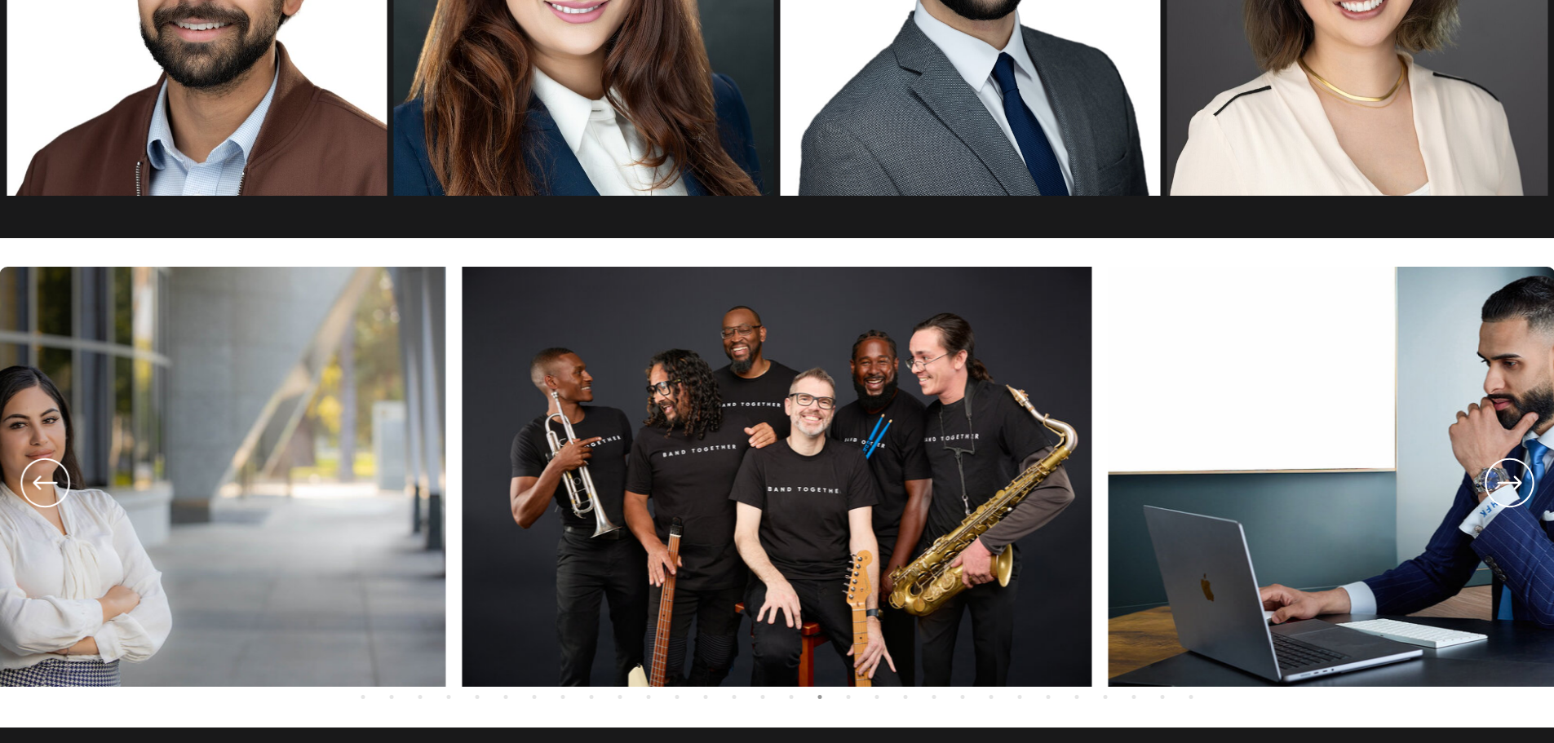
click at [1500, 493] on icon at bounding box center [1509, 483] width 59 height 60
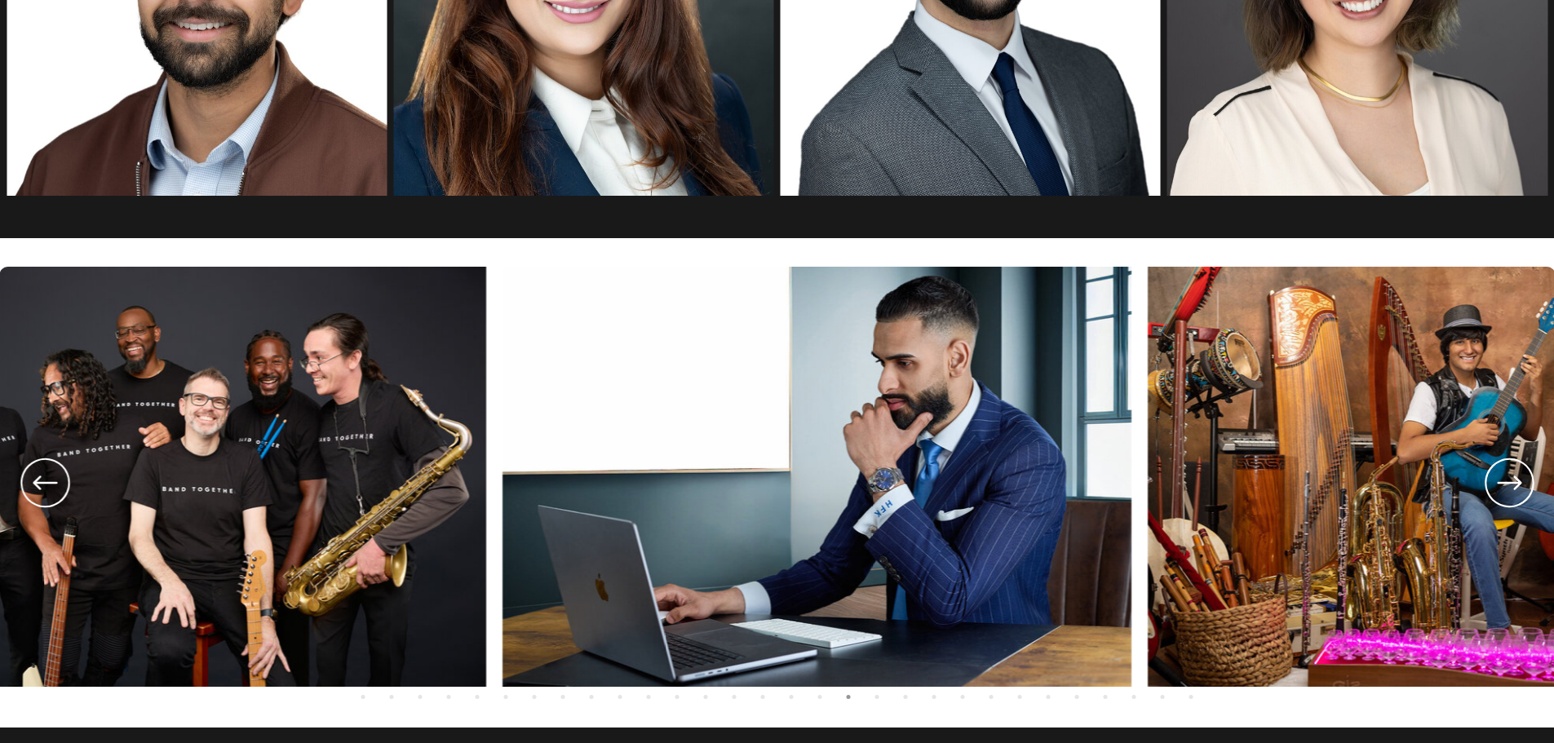
click at [1500, 493] on icon at bounding box center [1509, 483] width 59 height 60
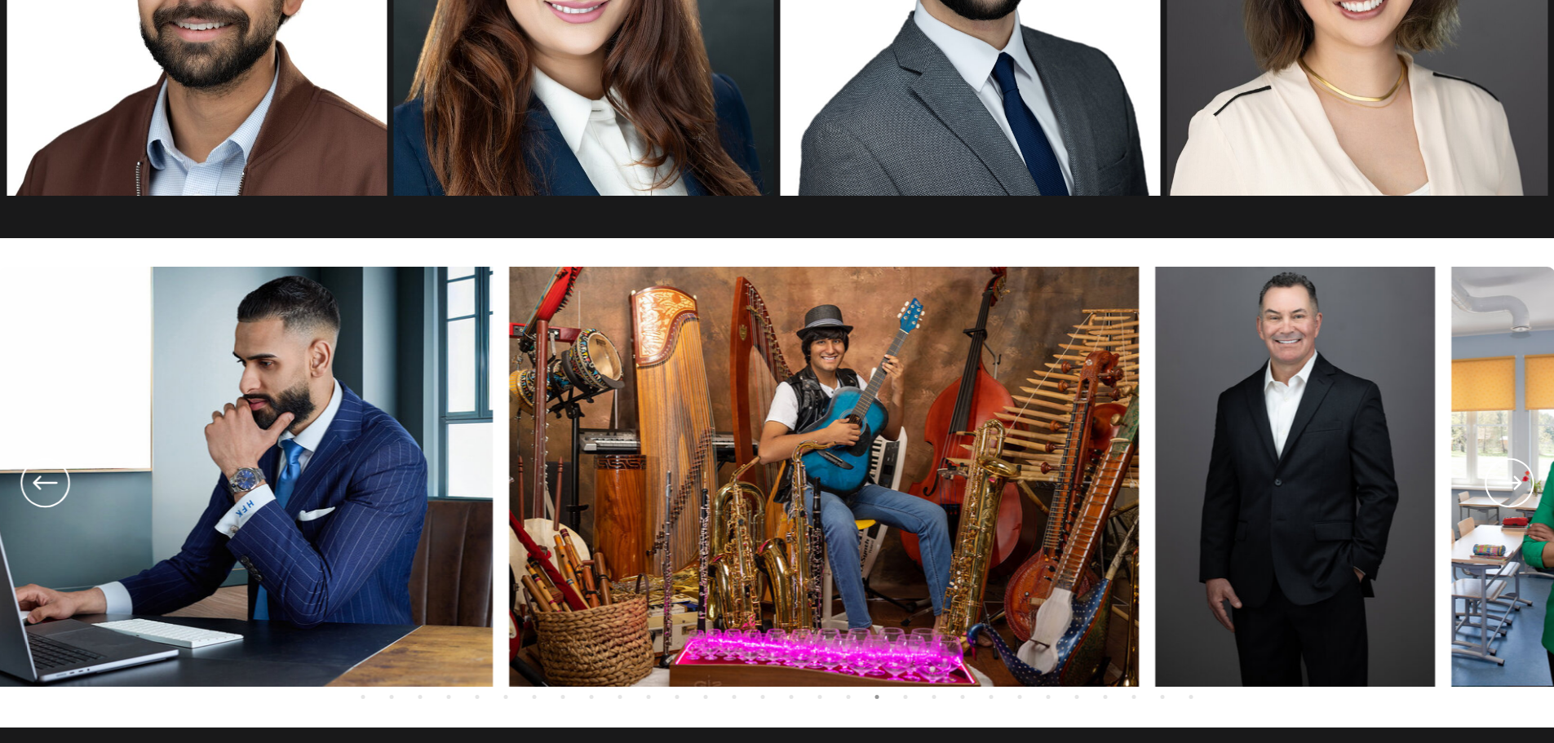
click at [1500, 493] on icon at bounding box center [1509, 483] width 59 height 60
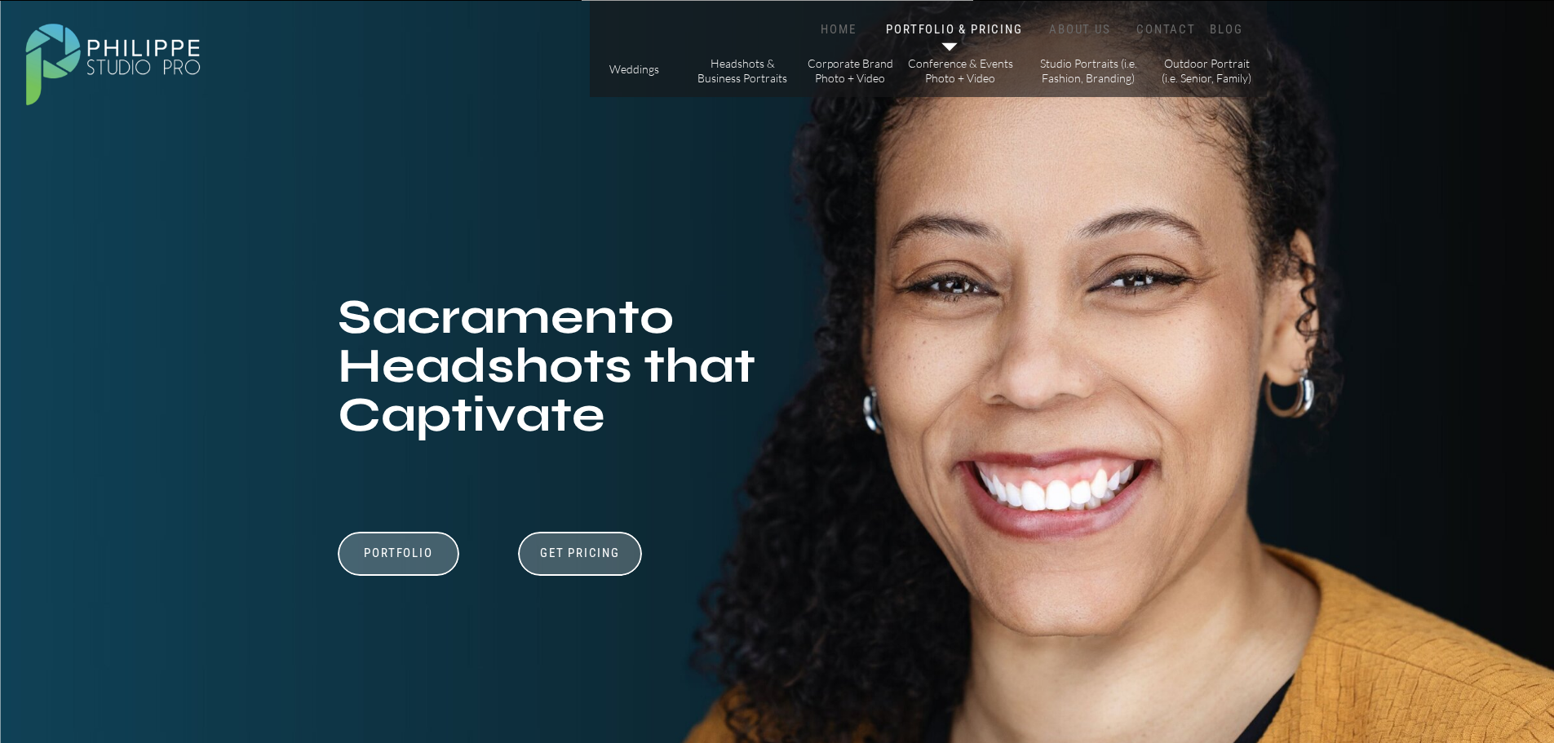
scroll to position [0, 0]
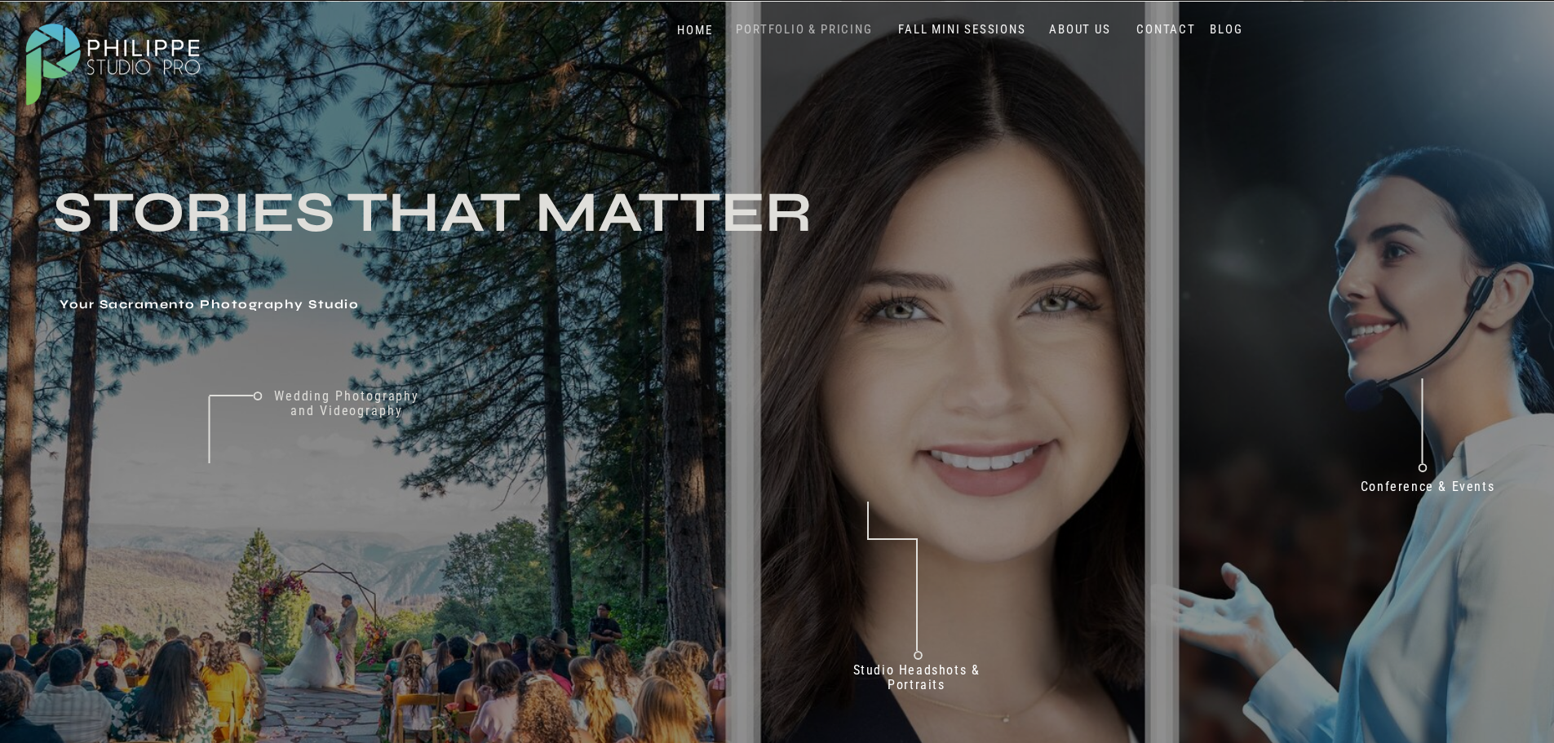
click at [810, 33] on nav "PORTFOLIO & PRICING" at bounding box center [804, 29] width 149 height 15
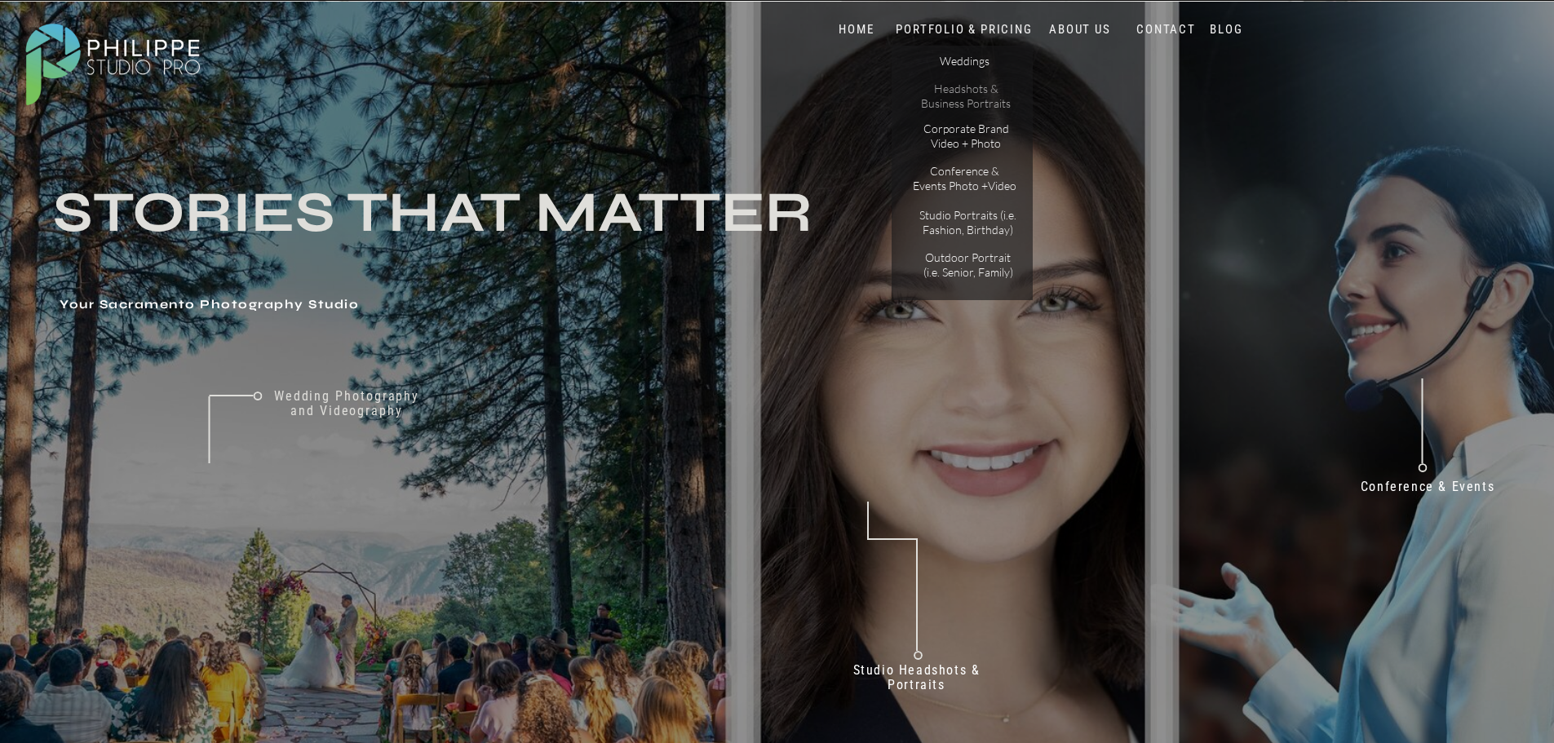
click at [973, 92] on p "Headshots & Business Portraits" at bounding box center [966, 96] width 92 height 29
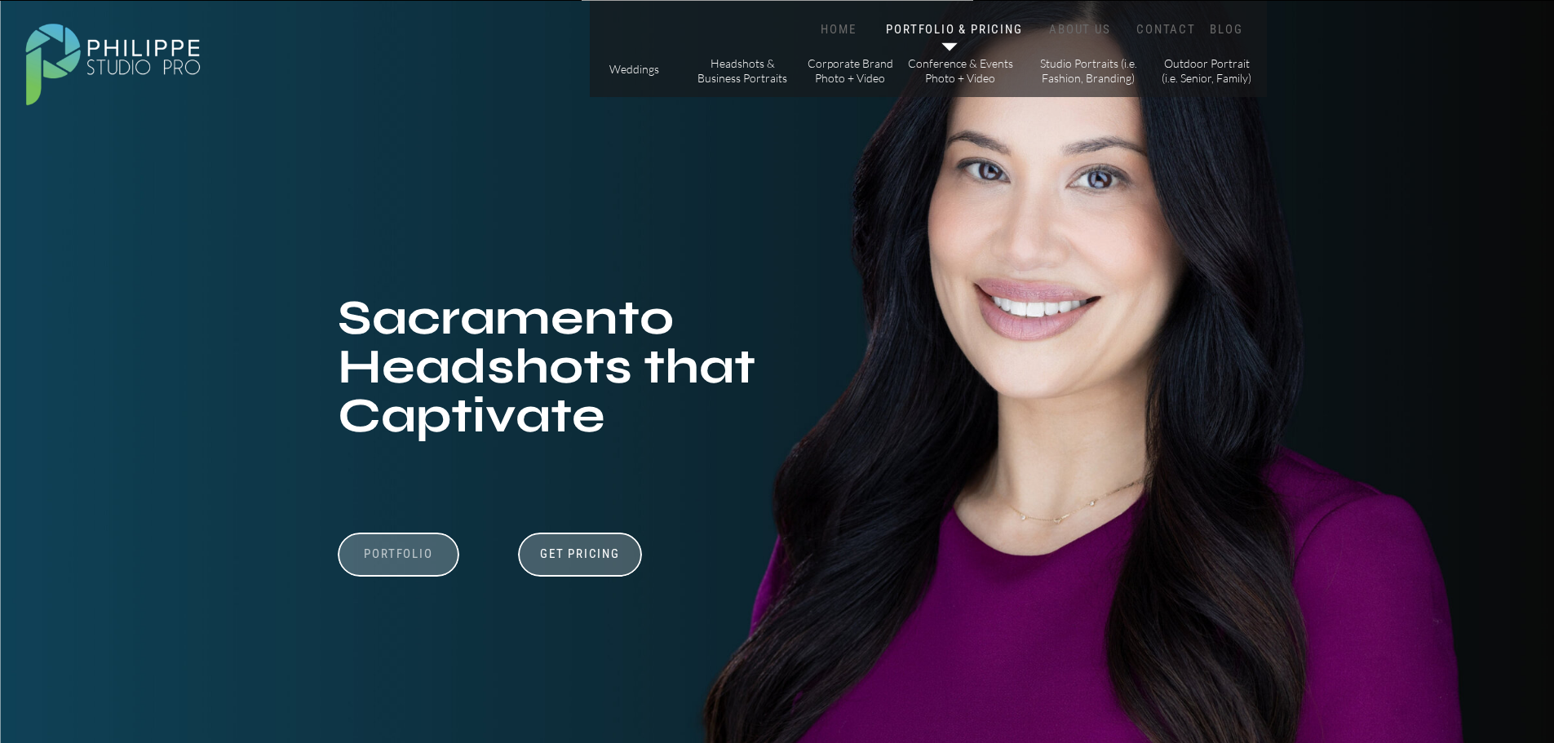
click at [419, 560] on h3 "Portfolio" at bounding box center [399, 562] width 113 height 31
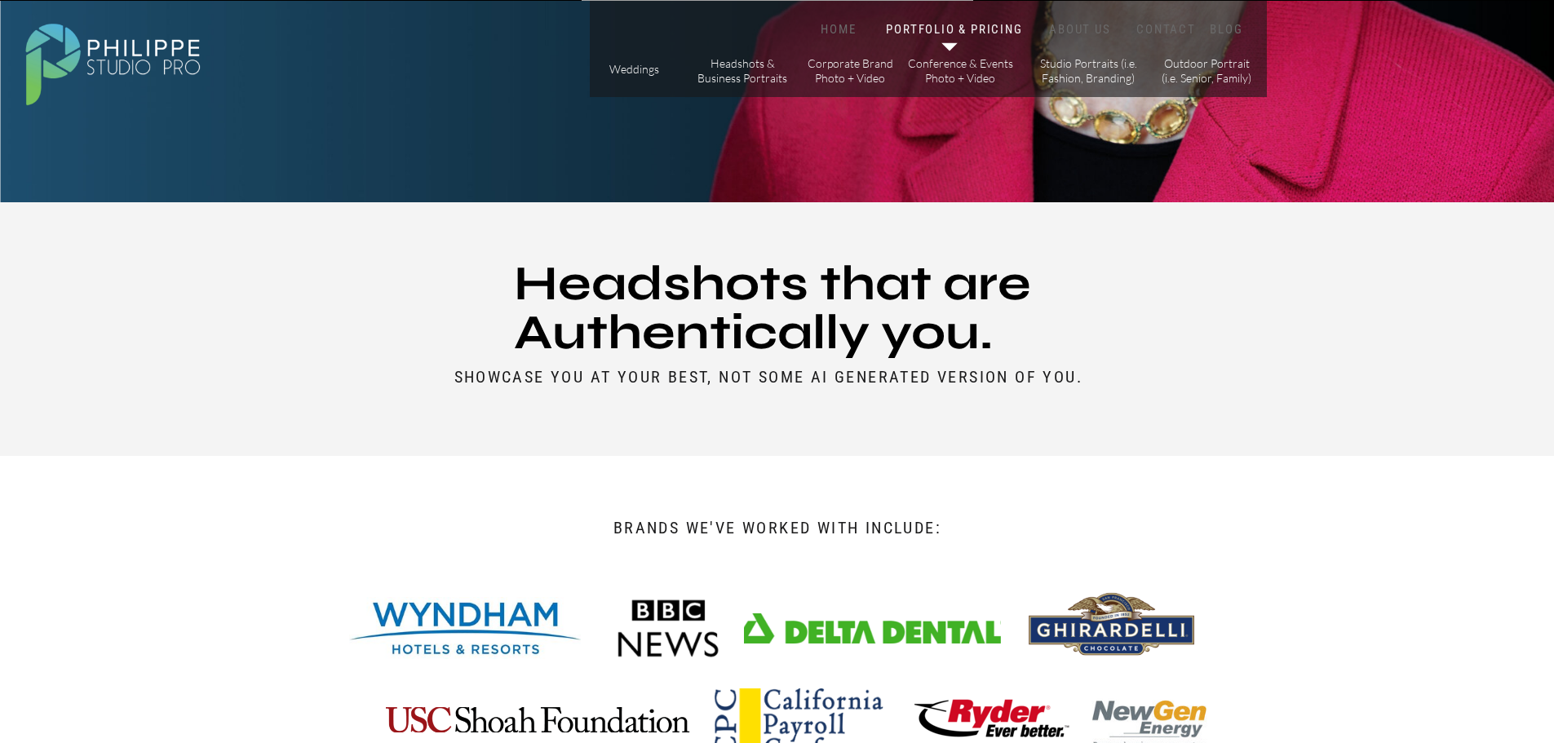
scroll to position [207, 0]
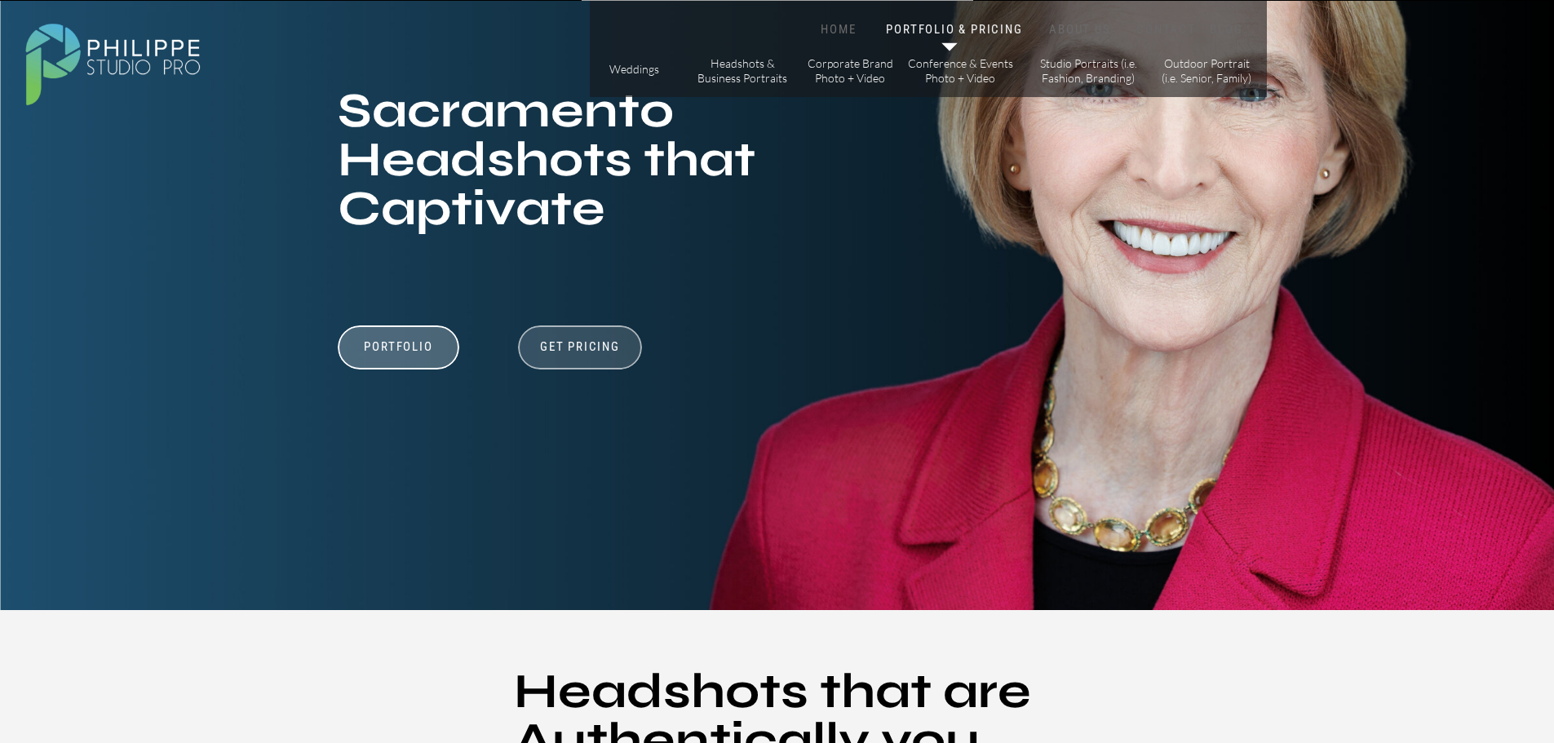
click at [582, 331] on div at bounding box center [580, 347] width 124 height 44
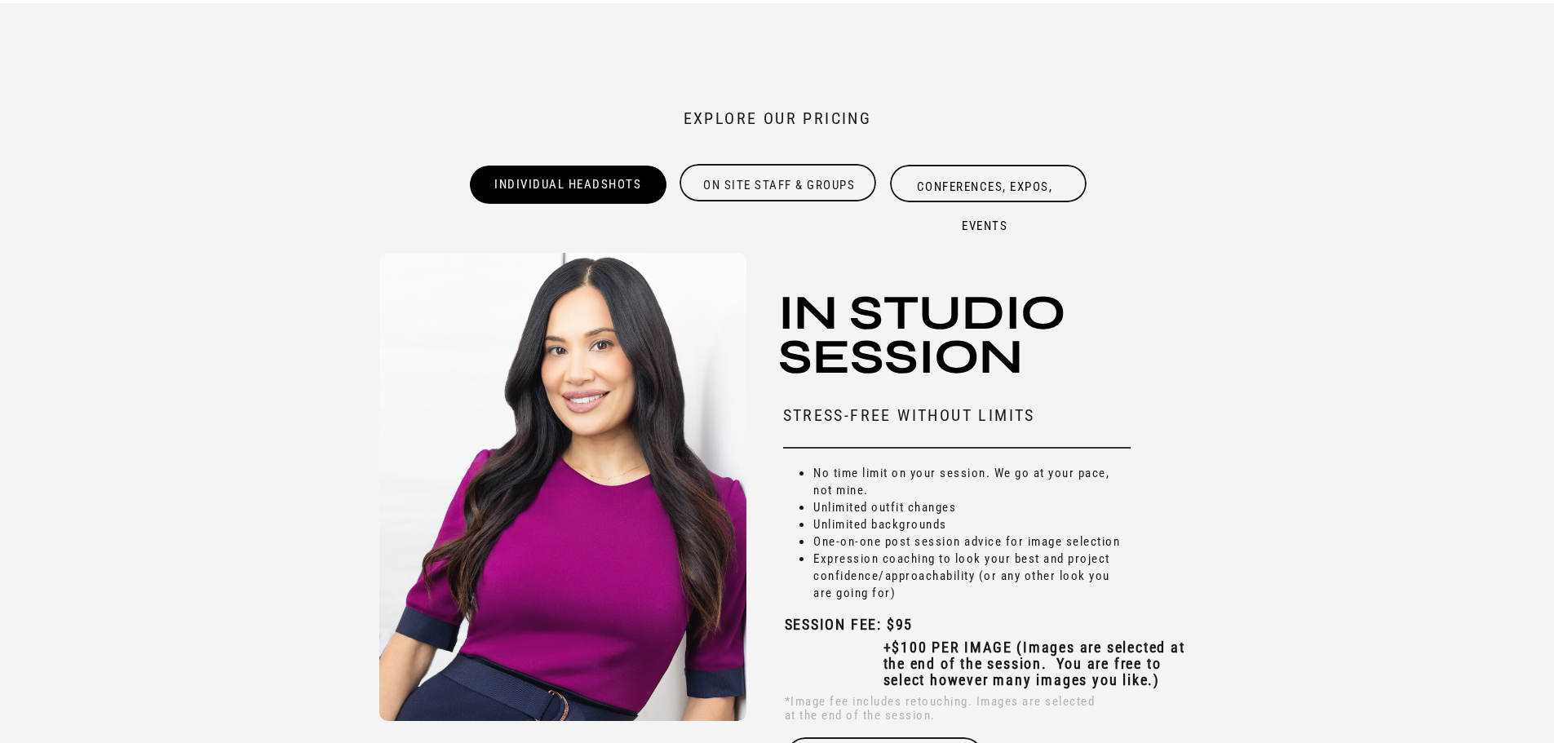
scroll to position [4982, 0]
